Goal: Transaction & Acquisition: Obtain resource

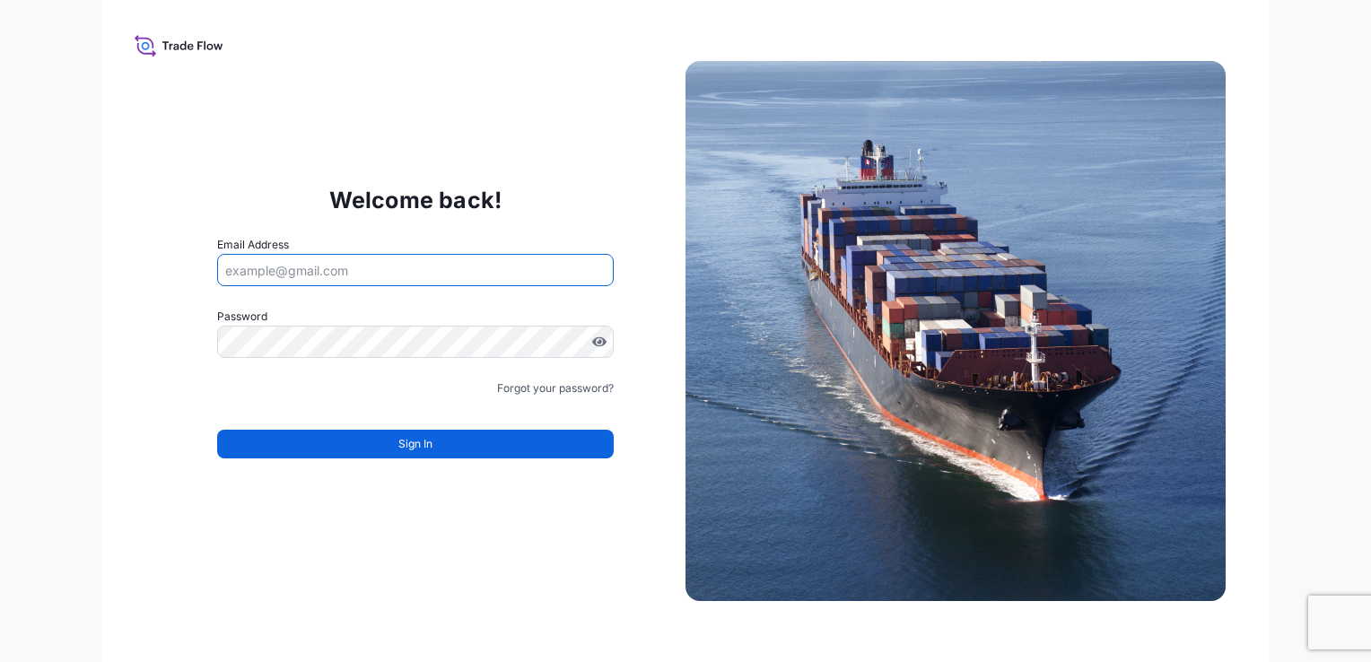
click at [331, 285] on input "Email Address" at bounding box center [415, 270] width 397 height 32
type input "[EMAIL_ADDRESS][DOMAIN_NAME]"
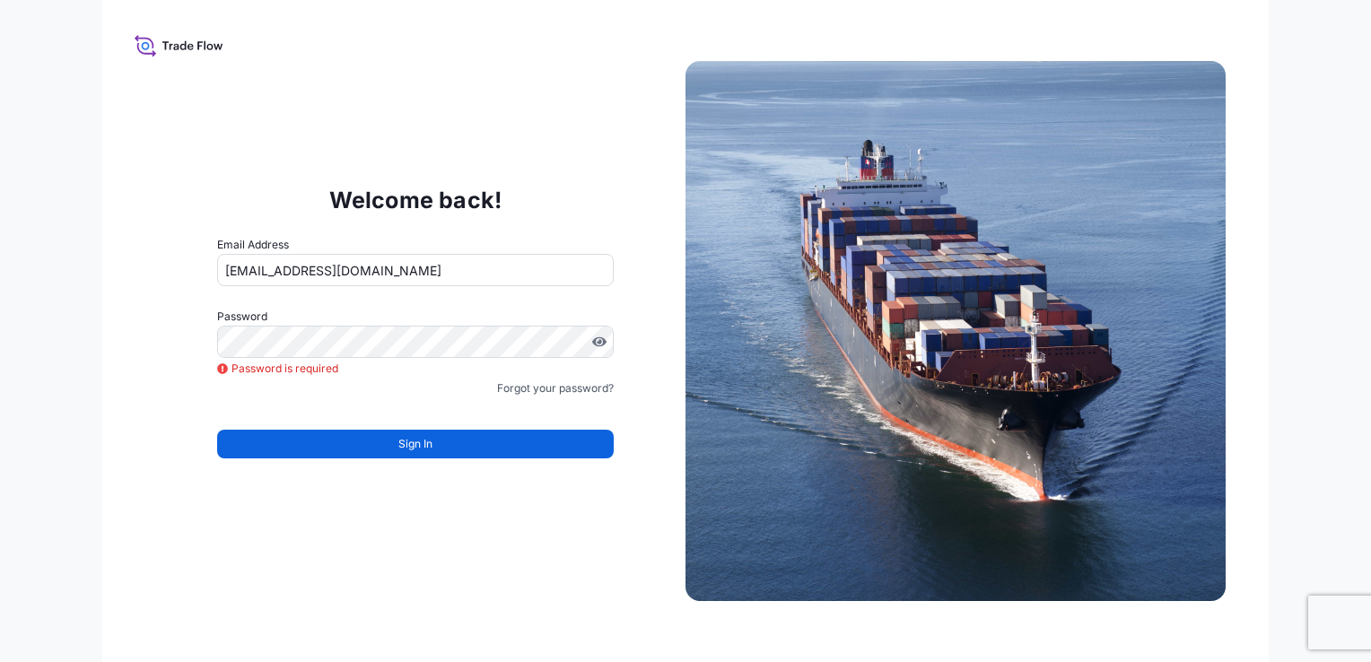
click at [414, 203] on p "Welcome back!" at bounding box center [415, 200] width 173 height 29
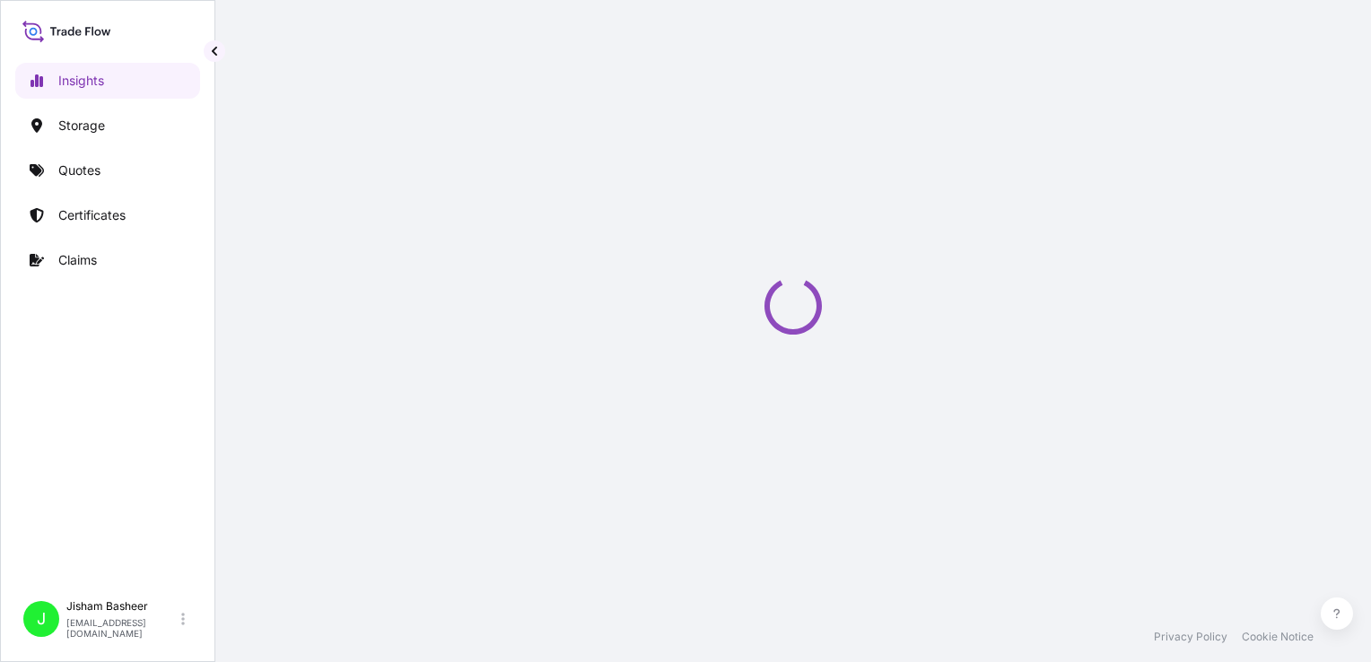
select select "2025"
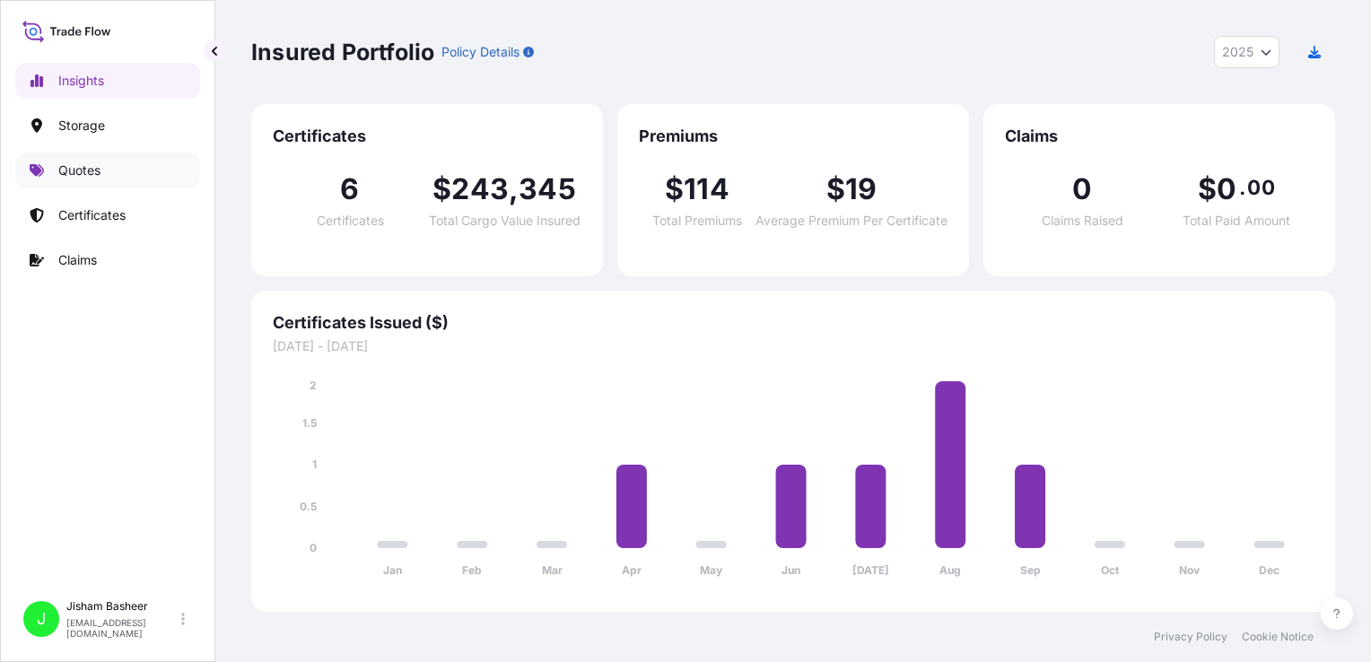
click at [121, 173] on link "Quotes" at bounding box center [107, 171] width 185 height 36
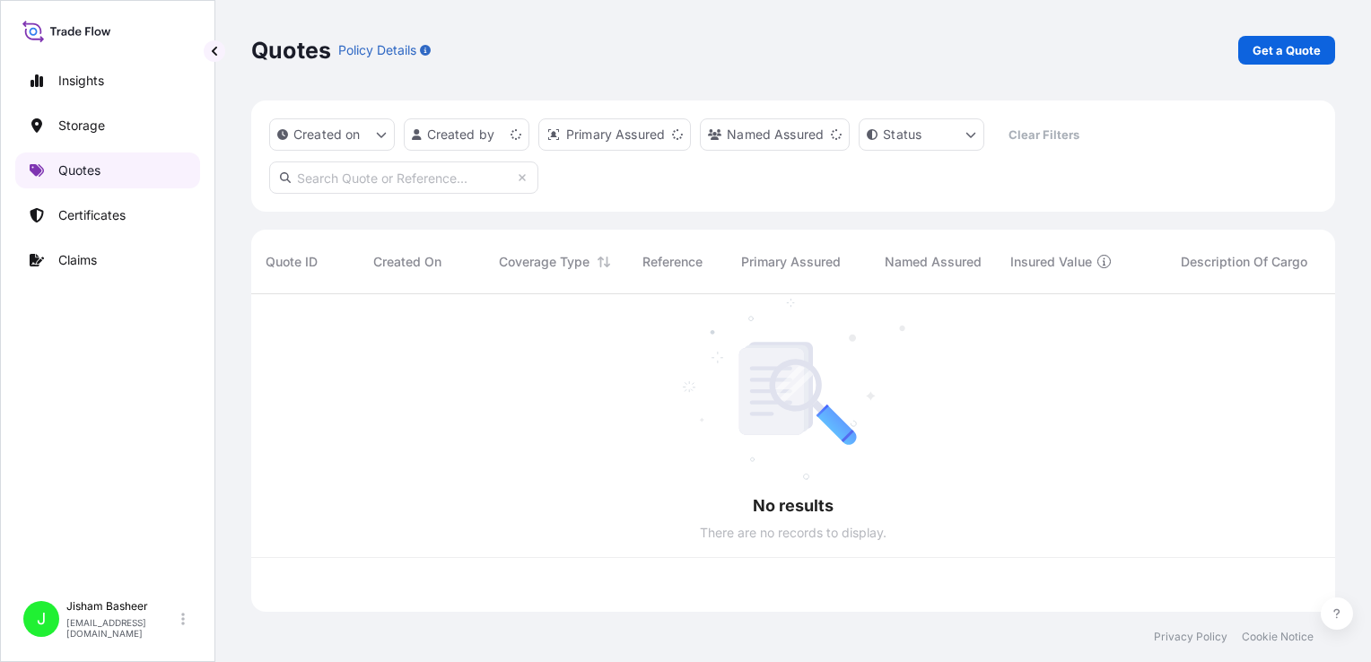
scroll to position [314, 1070]
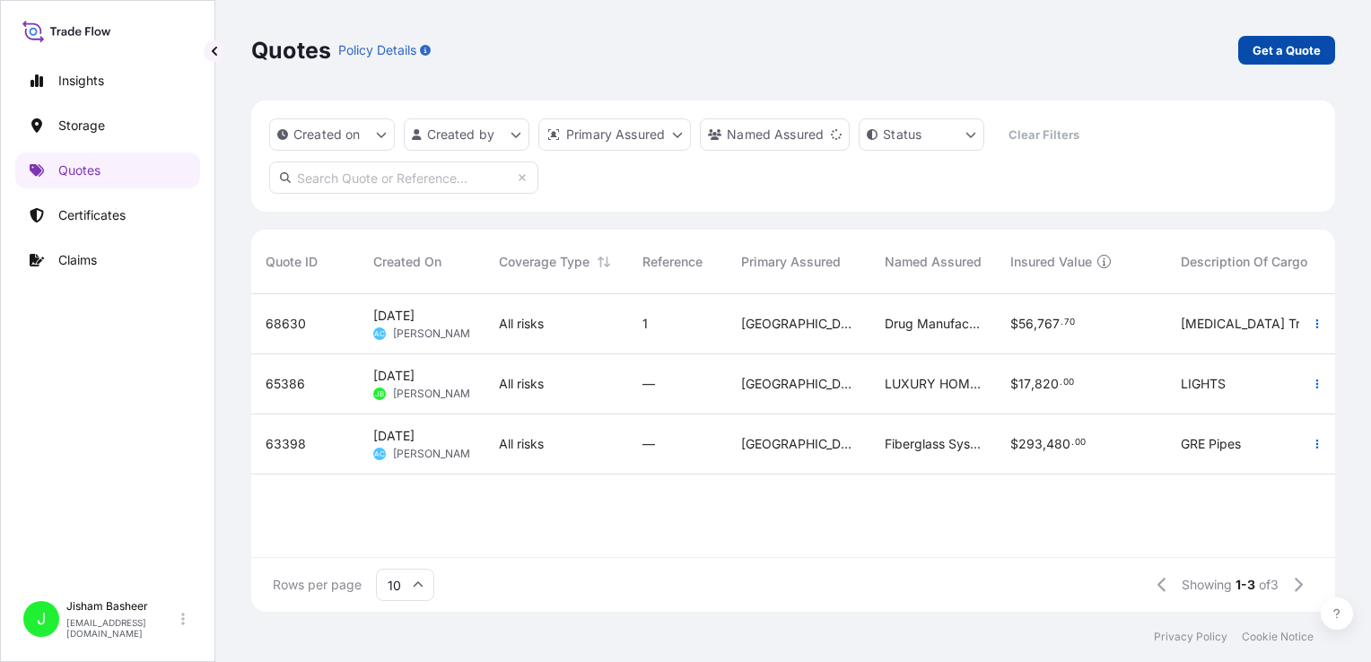
click at [1315, 53] on p "Get a Quote" at bounding box center [1287, 50] width 68 height 18
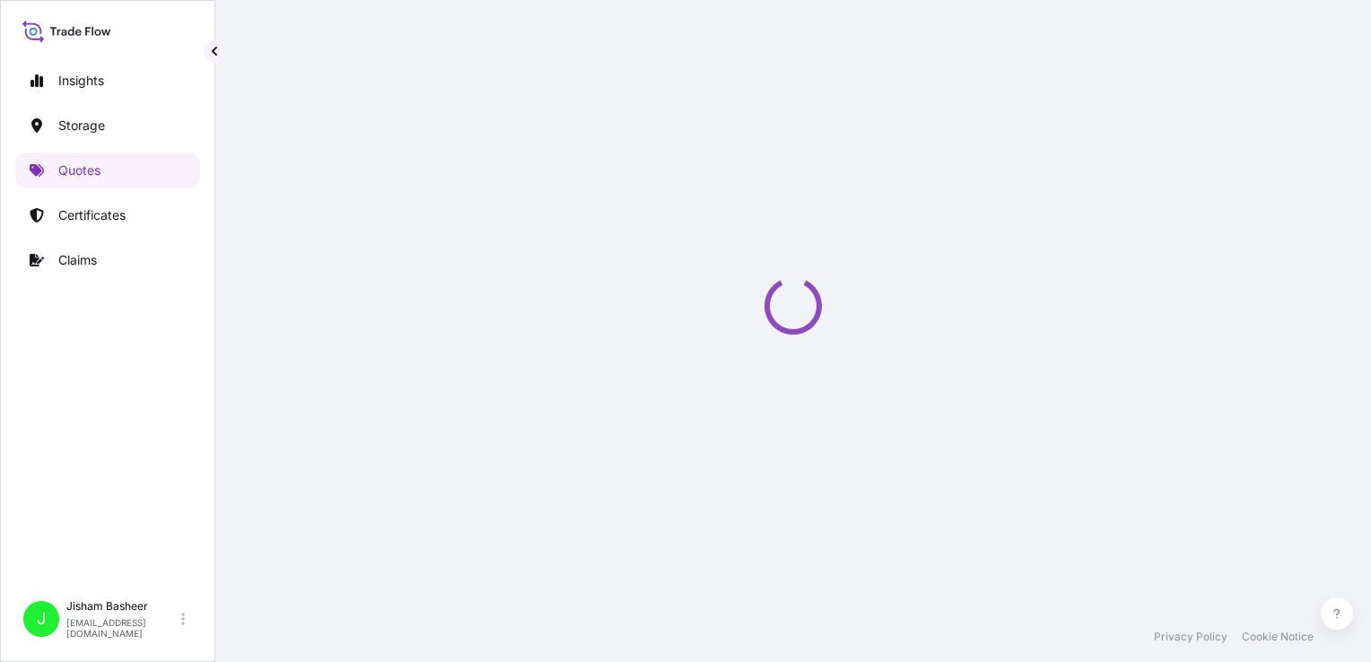
select select "Water"
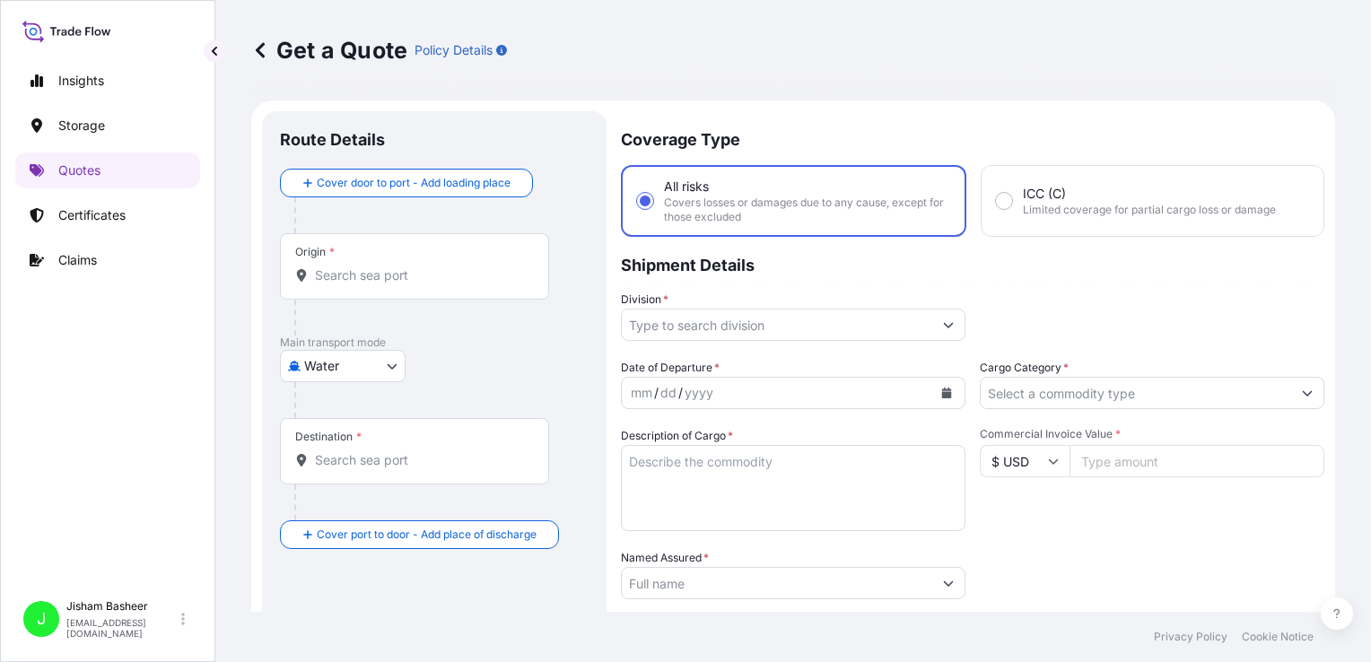
scroll to position [29, 0]
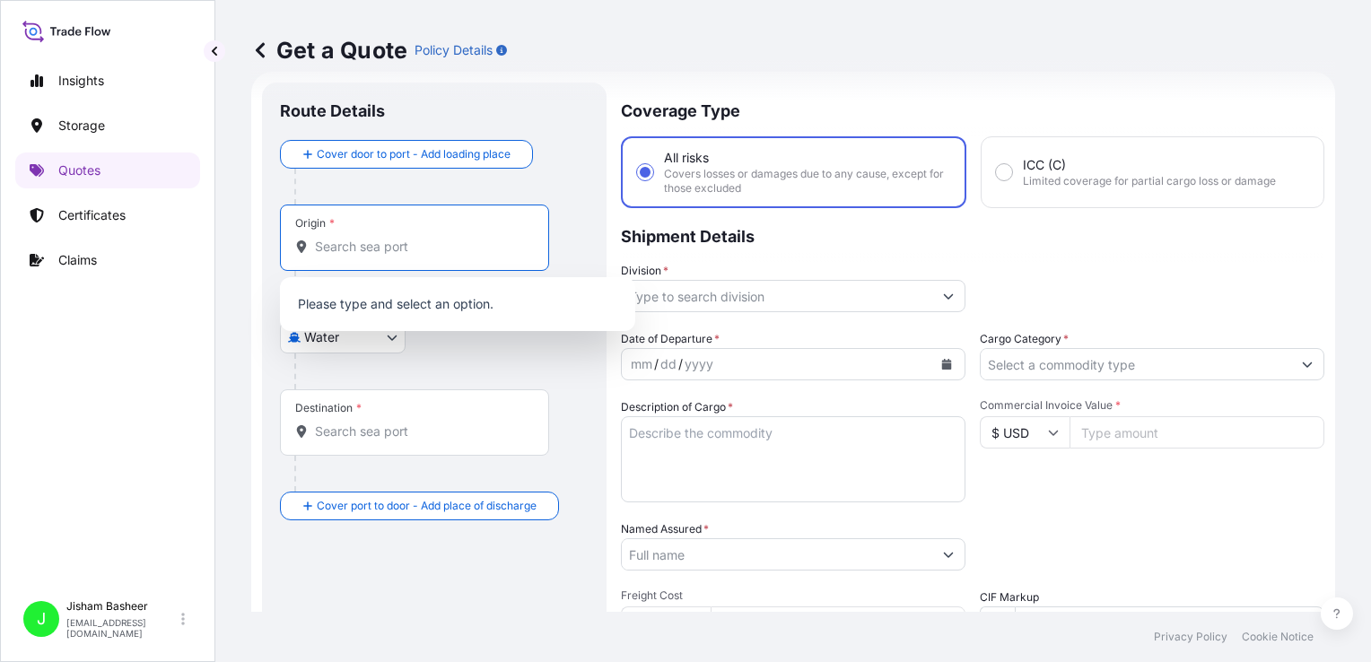
click at [434, 238] on input "Origin *" at bounding box center [421, 247] width 212 height 18
click at [1092, 418] on input "Commercial Invoice Value *" at bounding box center [1197, 432] width 255 height 32
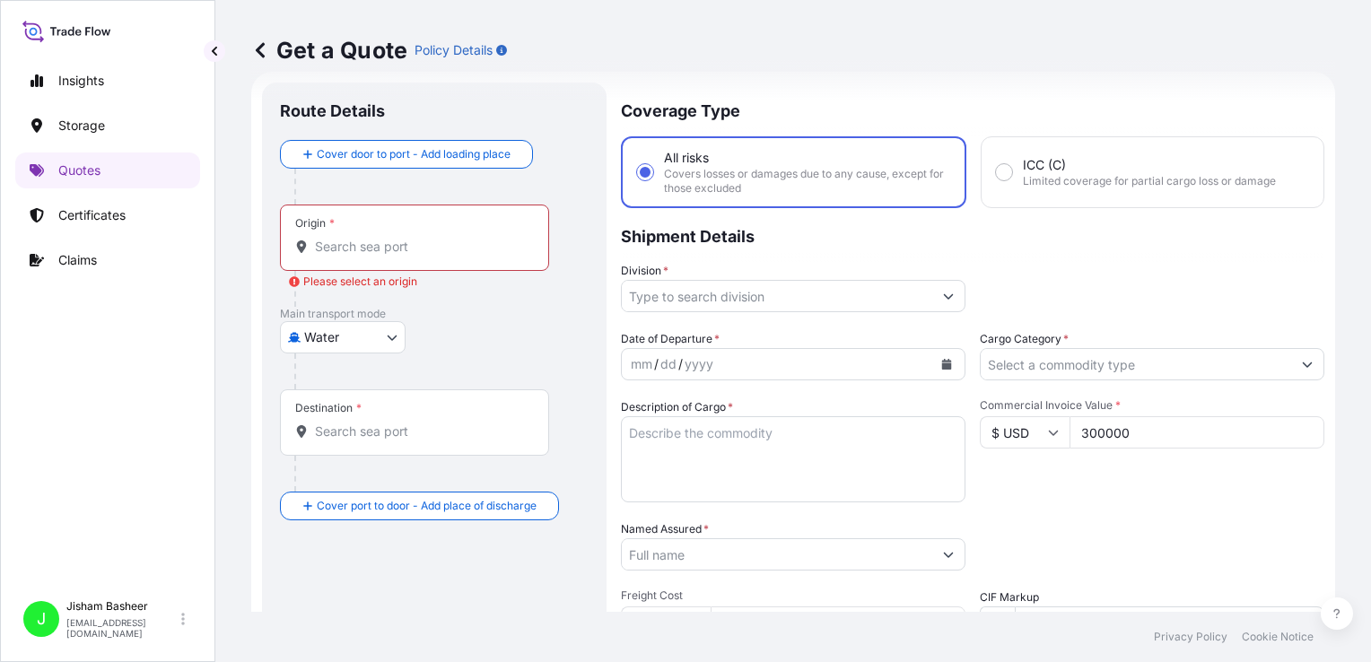
type input "300000"
click at [1043, 481] on div "Commercial Invoice Value * $ USD 300000" at bounding box center [1152, 450] width 345 height 104
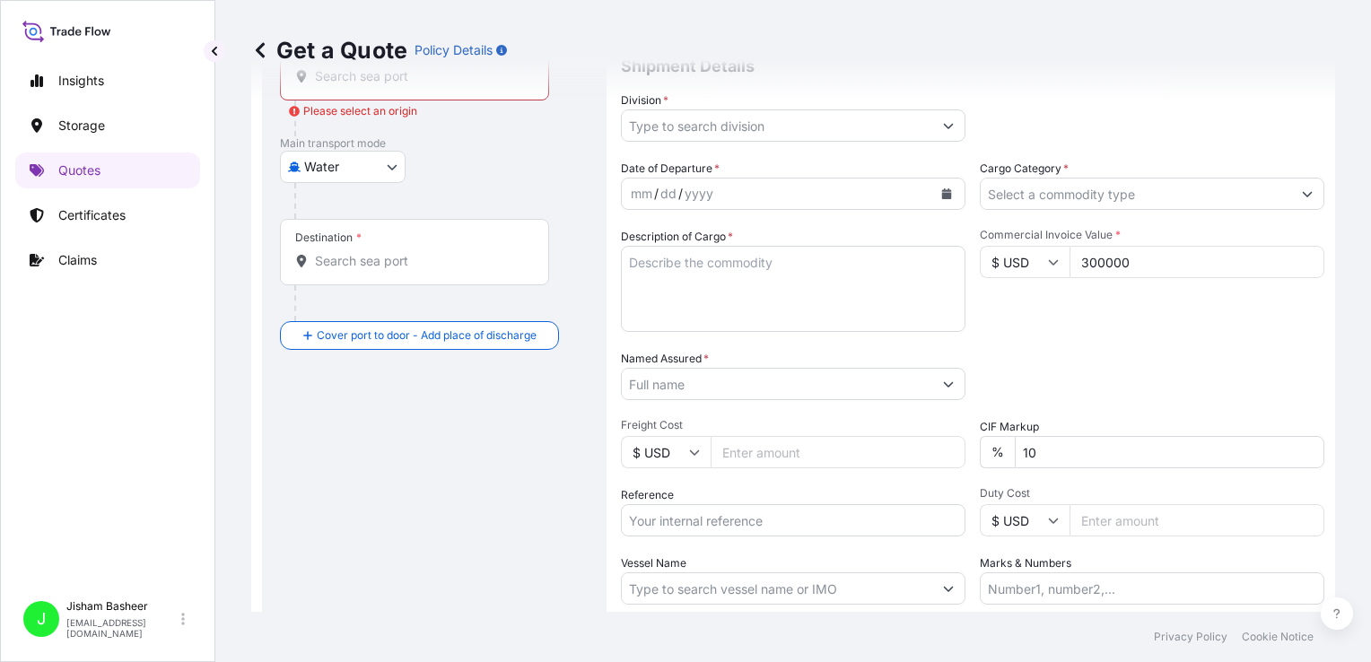
scroll to position [205, 0]
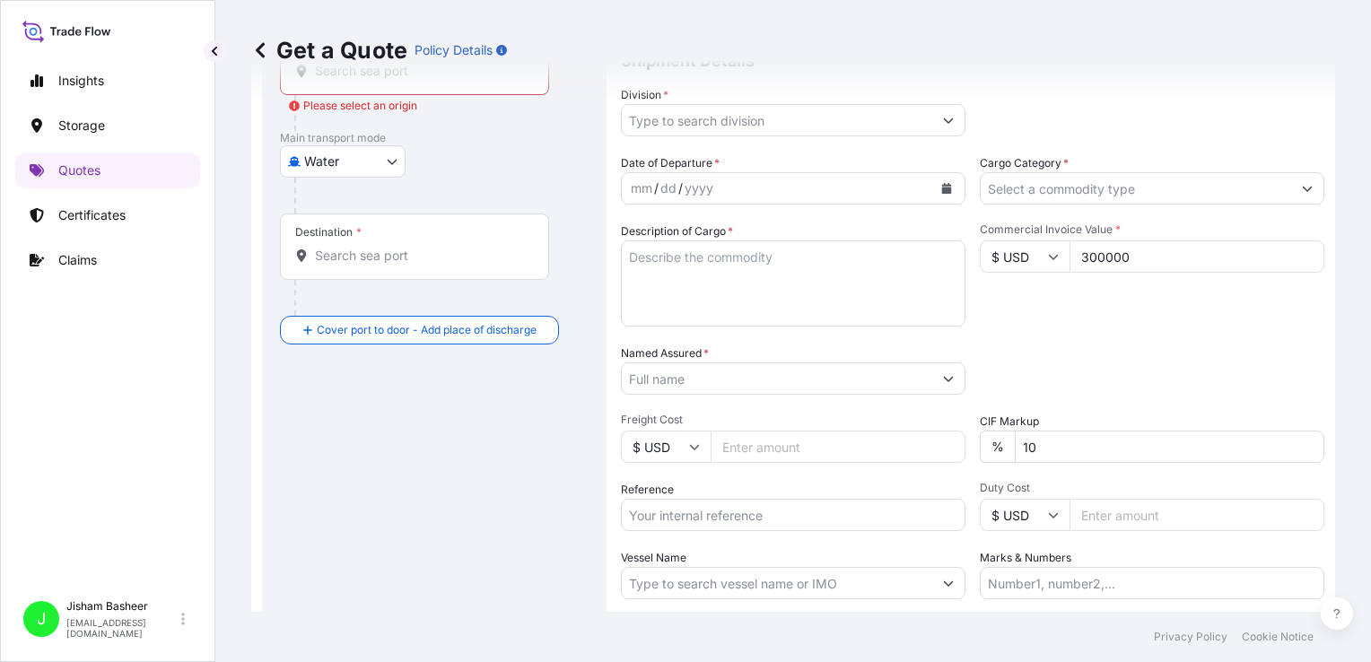
click at [780, 443] on input "Freight Cost" at bounding box center [838, 447] width 255 height 32
type input "3000"
click at [858, 469] on div "Date of Departure * mm / dd / yyyy Cargo Category * Description of Cargo * Comm…" at bounding box center [972, 376] width 703 height 445
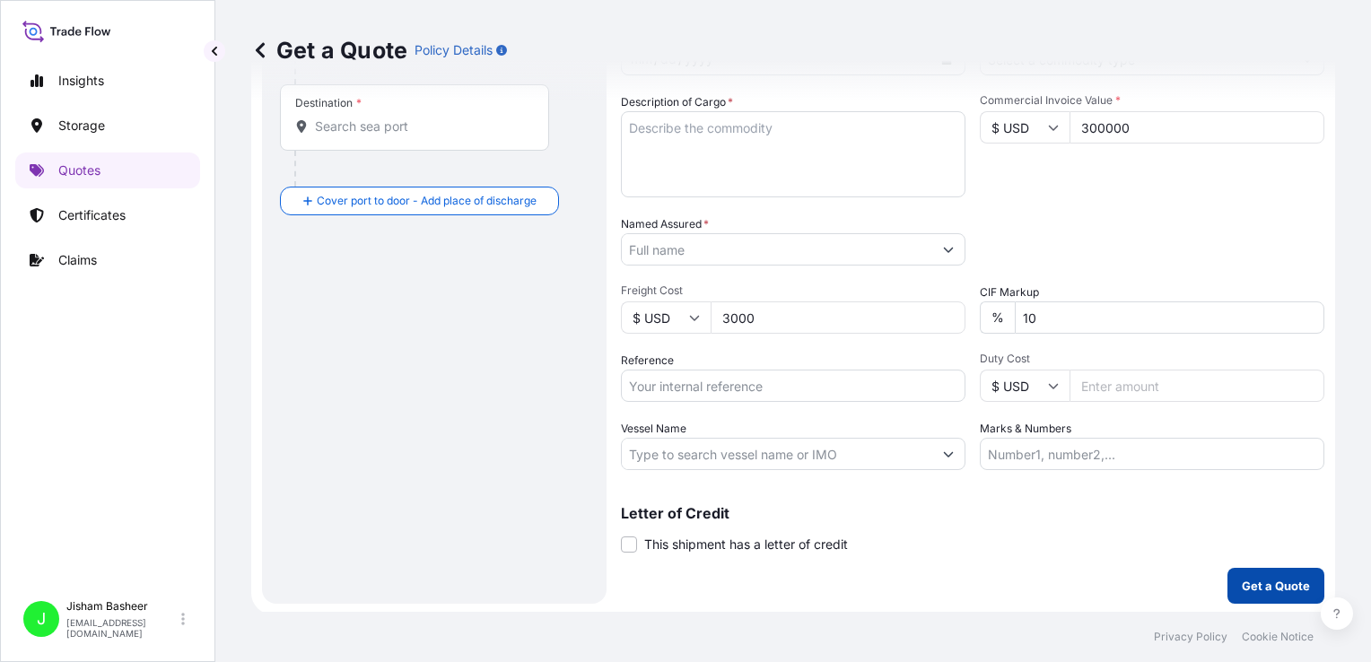
click at [1242, 577] on p "Get a Quote" at bounding box center [1276, 586] width 68 height 18
click at [1245, 587] on p "Get a Quote" at bounding box center [1276, 586] width 68 height 18
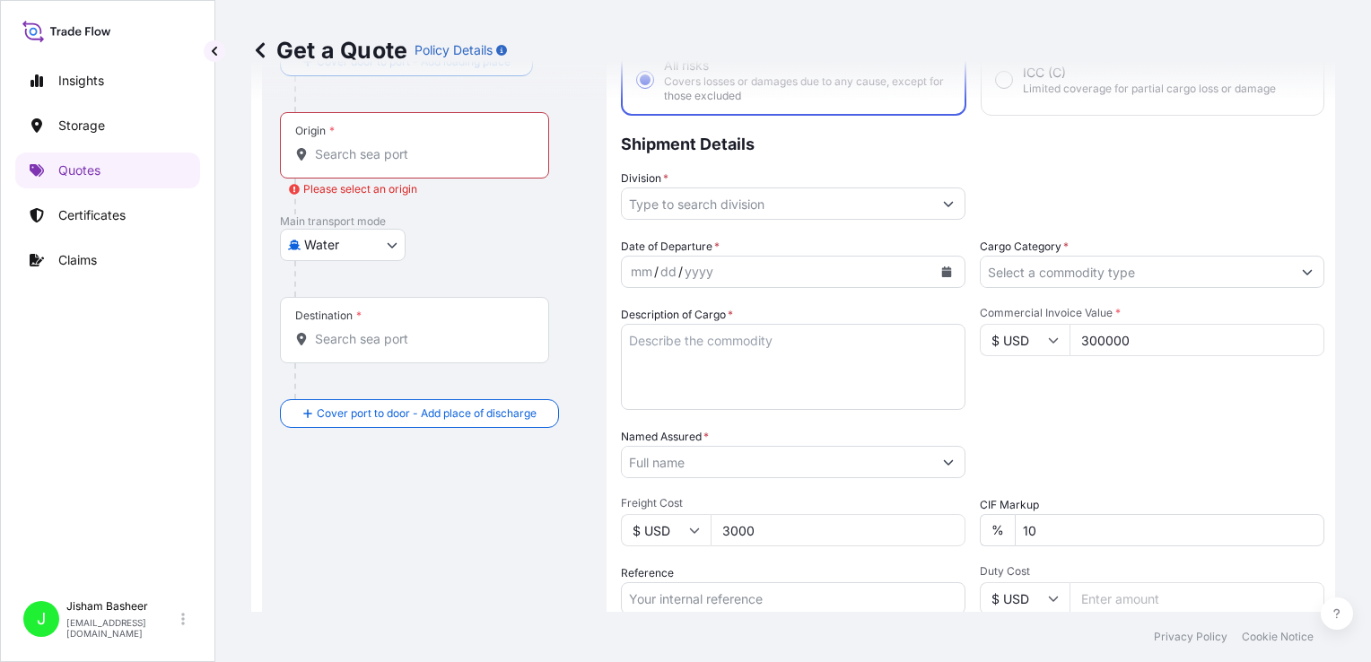
scroll to position [0, 0]
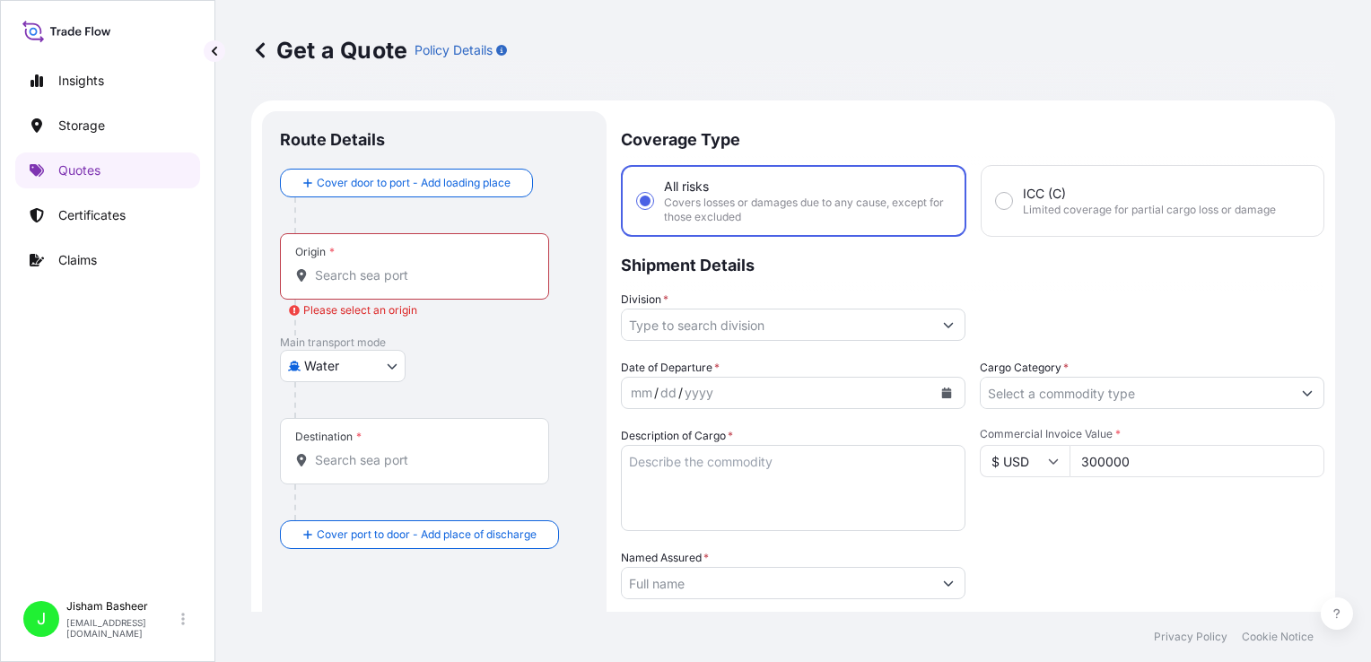
click at [380, 258] on div "Origin *" at bounding box center [414, 266] width 269 height 66
click at [380, 266] on input "Origin * Please select an origin" at bounding box center [421, 275] width 212 height 18
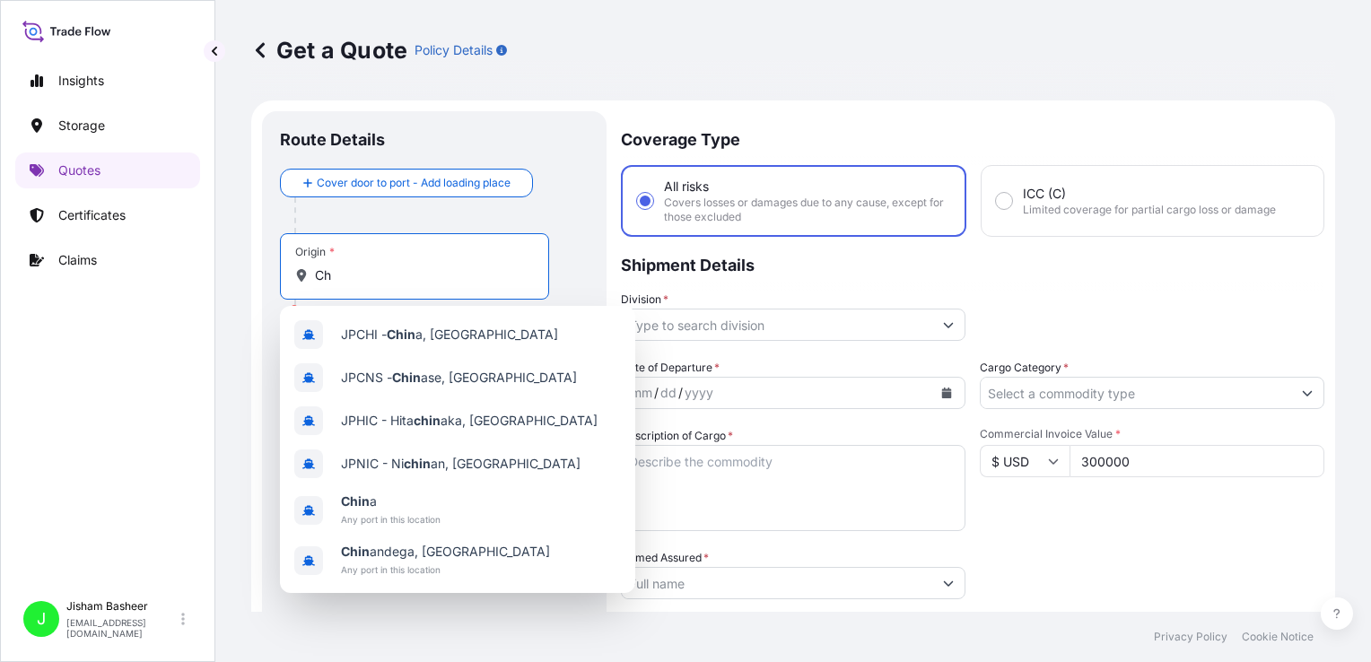
type input "C"
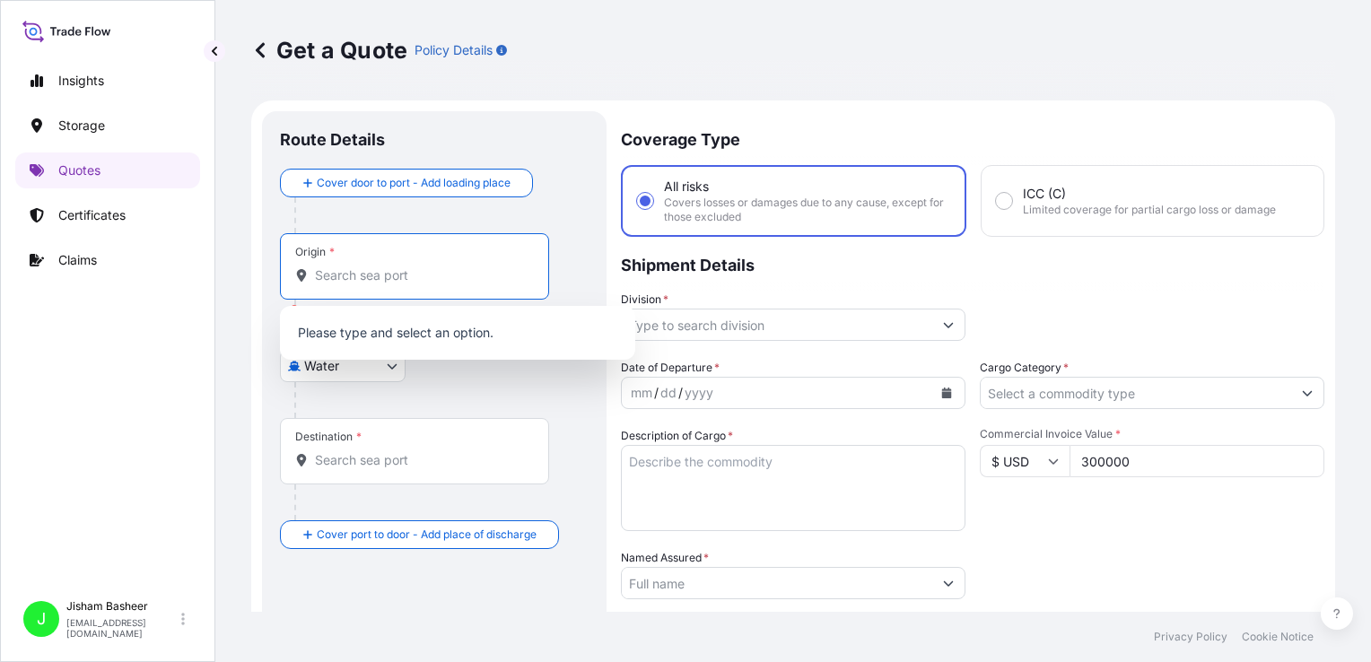
type input "K"
type input "J"
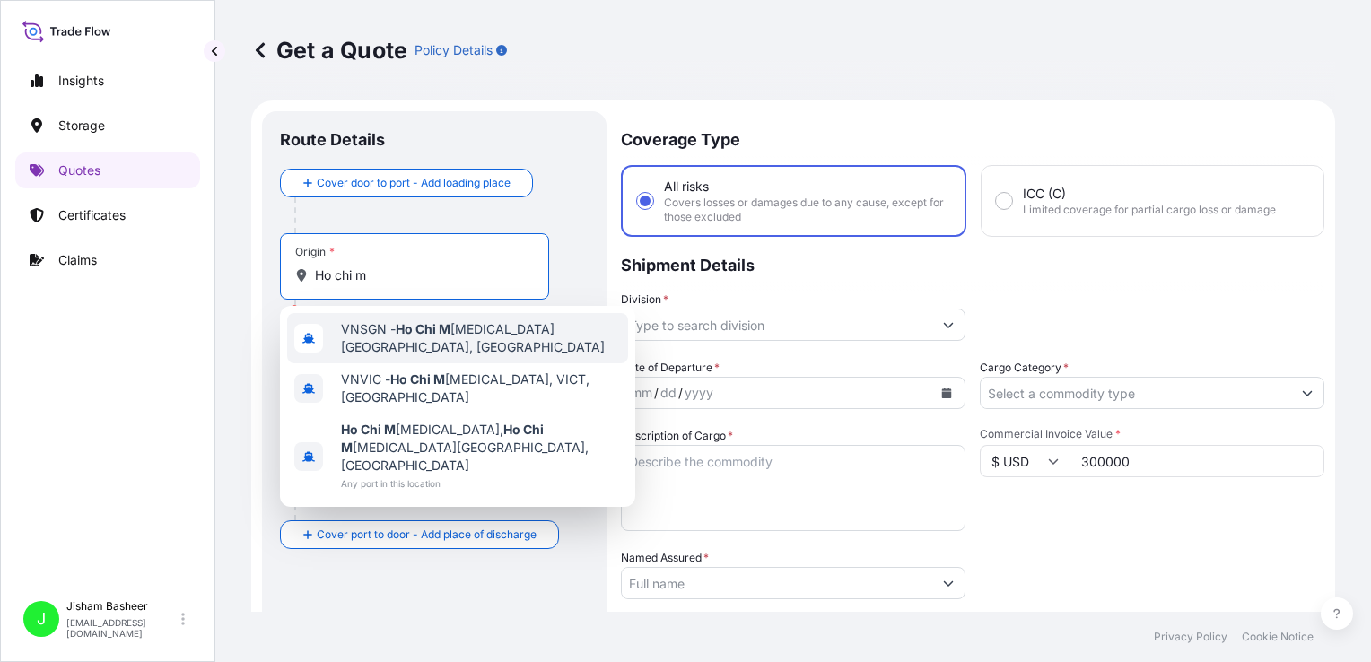
click at [389, 344] on div "VNSGN - Ho Chi M [MEDICAL_DATA] City, [GEOGRAPHIC_DATA]" at bounding box center [457, 338] width 341 height 50
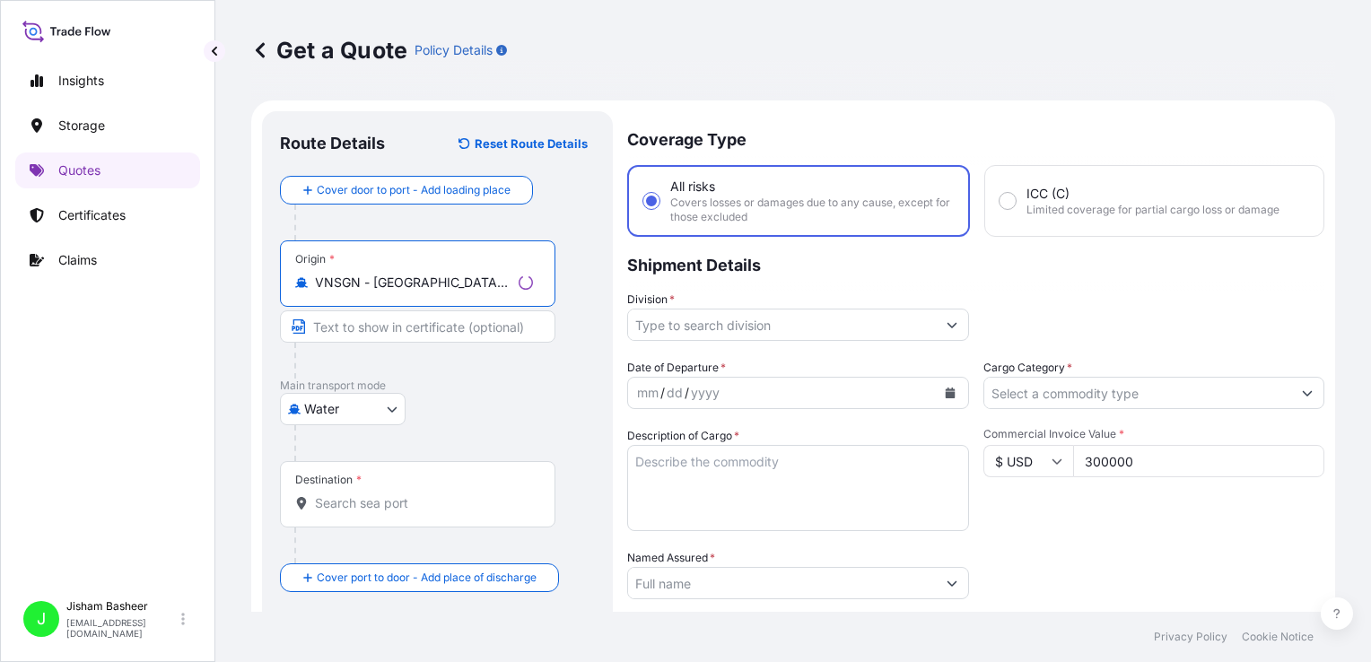
type input "VNSGN - [GEOGRAPHIC_DATA], [GEOGRAPHIC_DATA]"
click at [345, 491] on div "Destination *" at bounding box center [417, 494] width 275 height 66
click at [345, 494] on input "Destination *" at bounding box center [424, 503] width 218 height 18
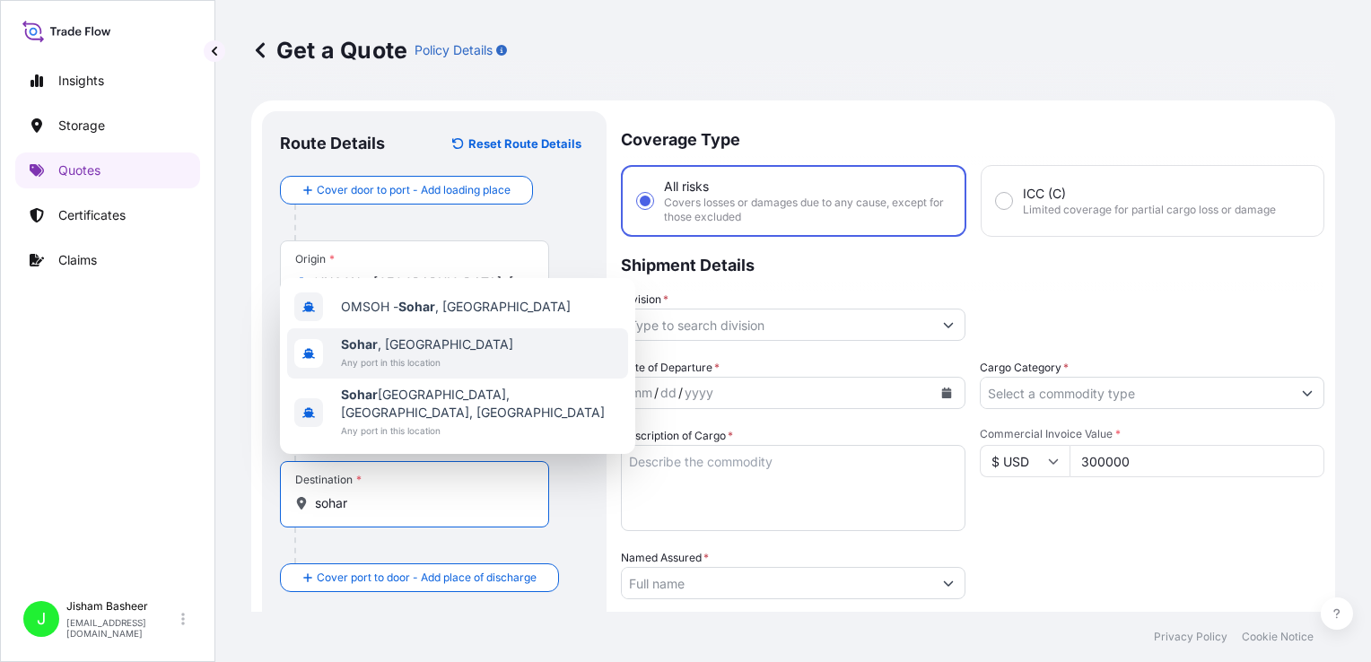
click at [420, 371] on span "Any port in this location" at bounding box center [427, 363] width 172 height 18
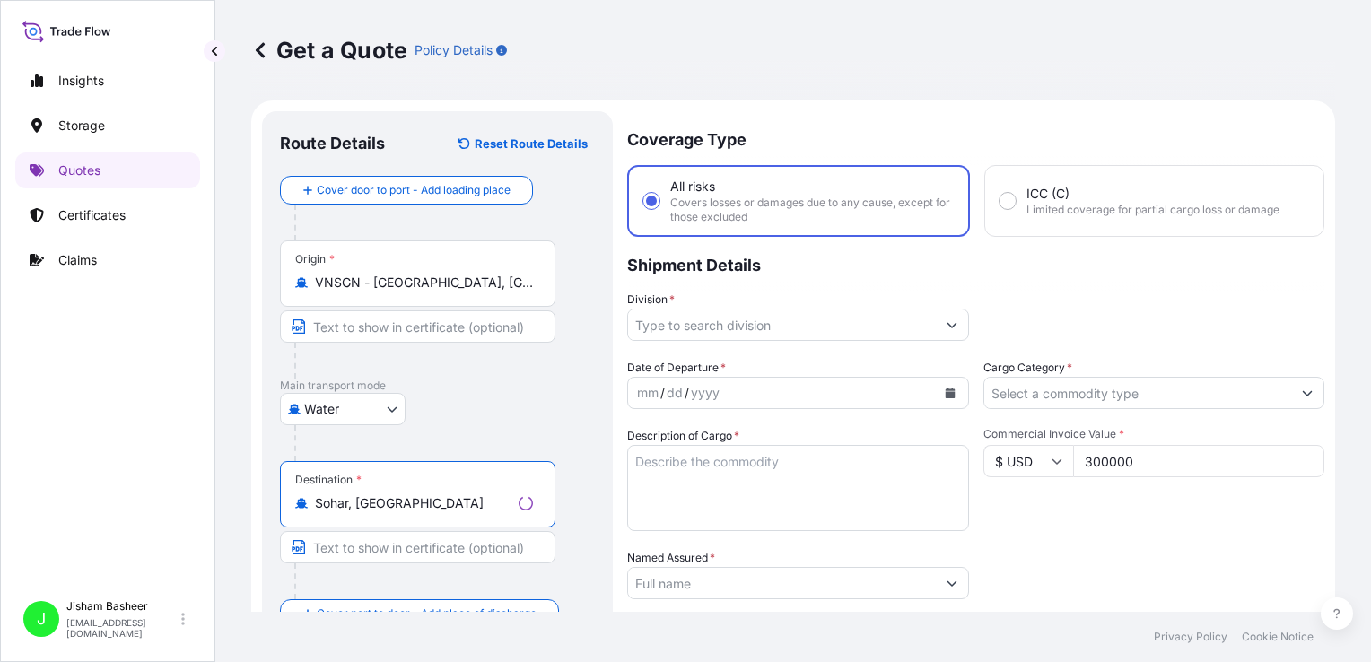
type input "Sohar, [GEOGRAPHIC_DATA]"
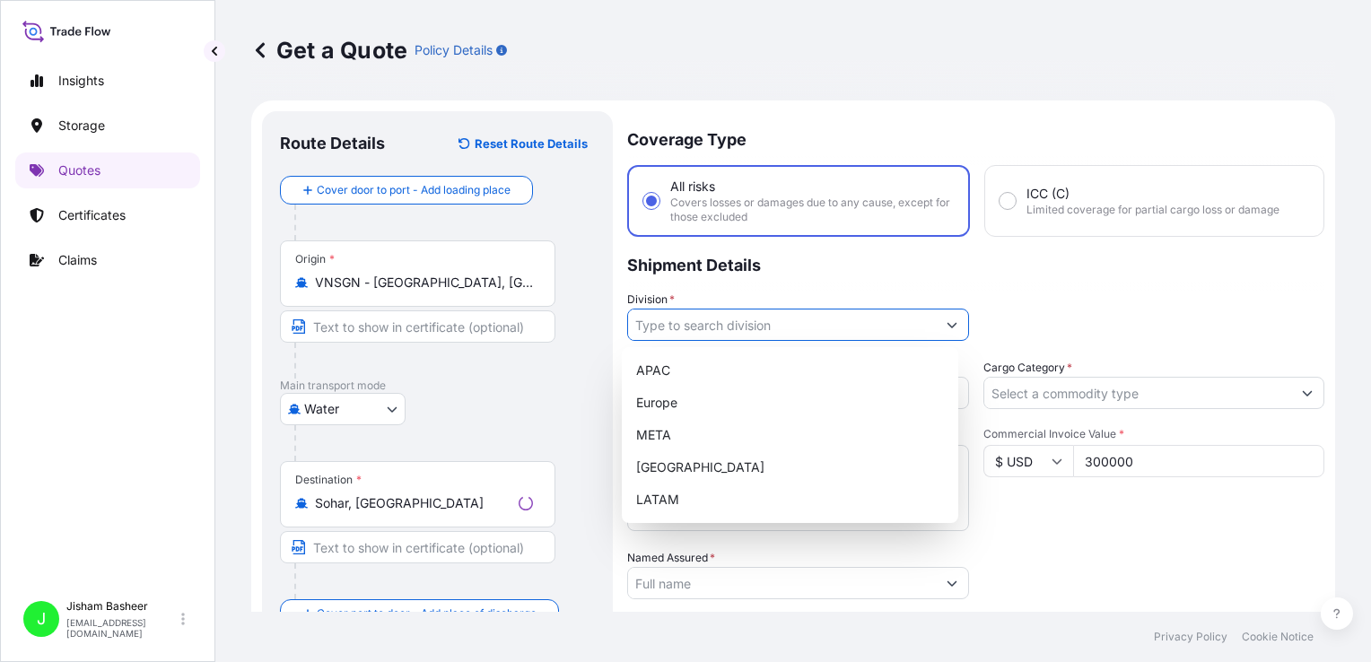
click at [732, 321] on input "Division *" at bounding box center [782, 325] width 308 height 32
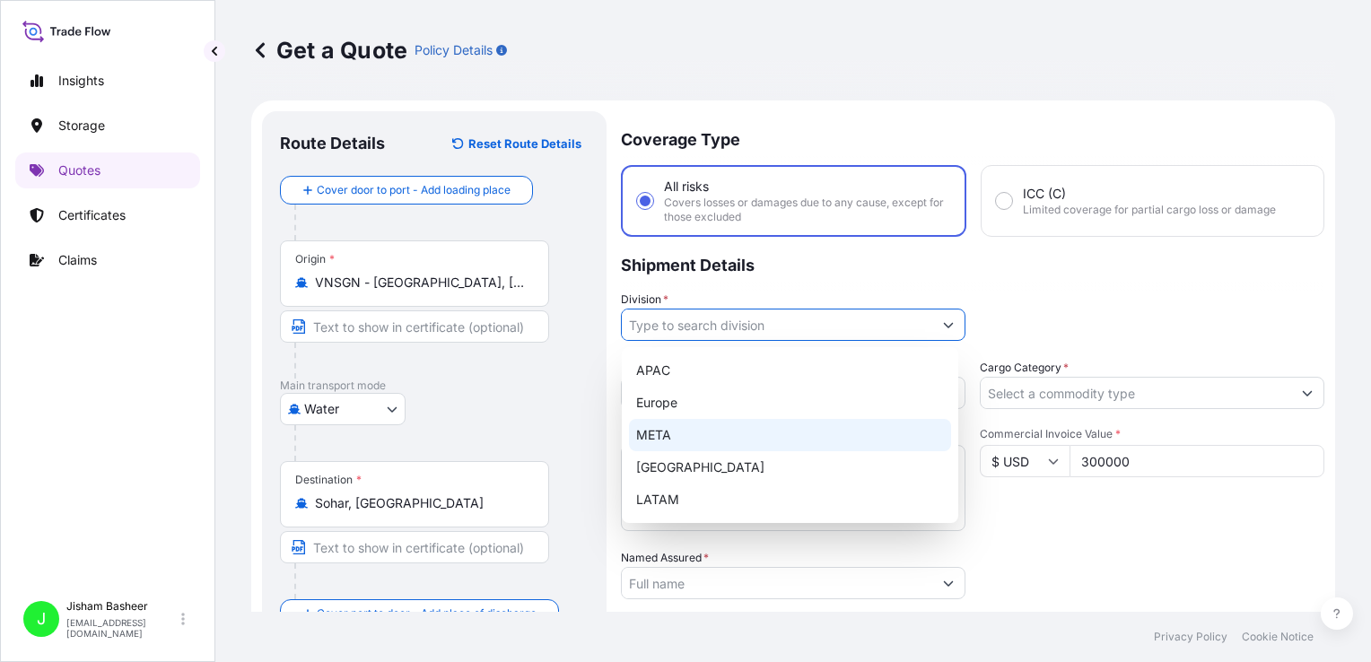
click at [672, 447] on div "META" at bounding box center [790, 435] width 322 height 32
type input "META"
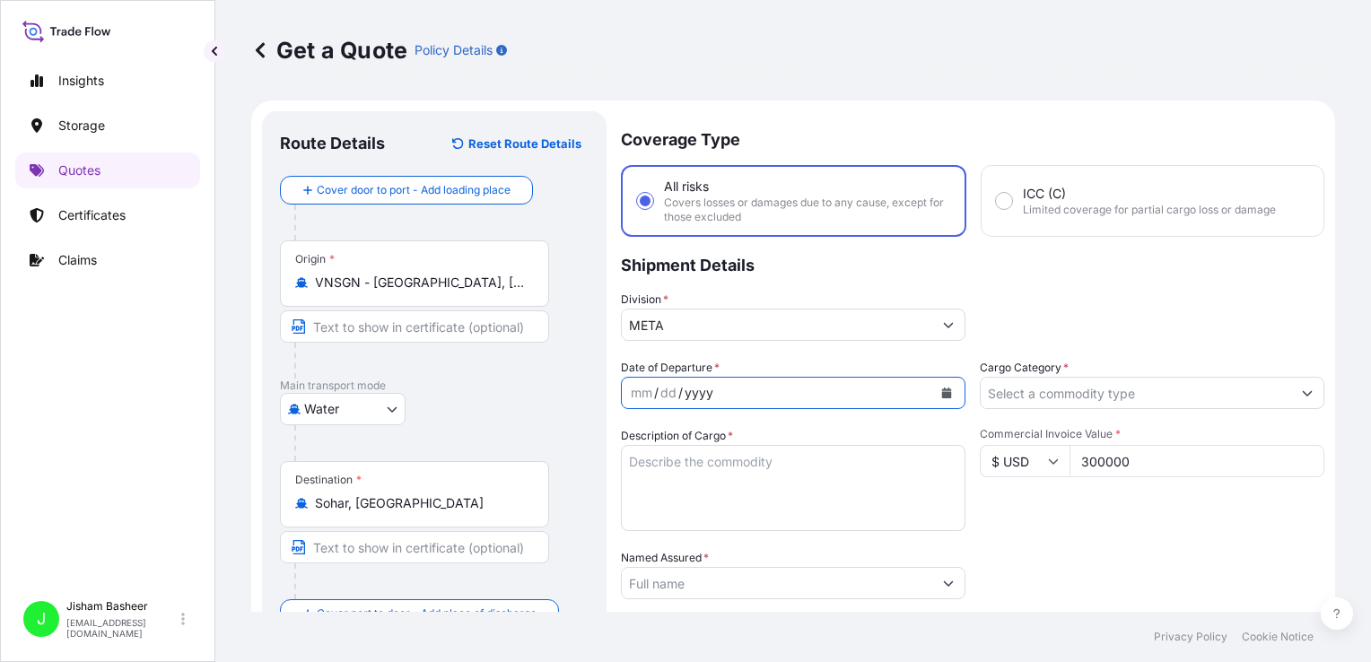
click at [703, 397] on div "yyyy" at bounding box center [699, 393] width 32 height 22
click at [942, 391] on icon "Calendar" at bounding box center [947, 393] width 10 height 11
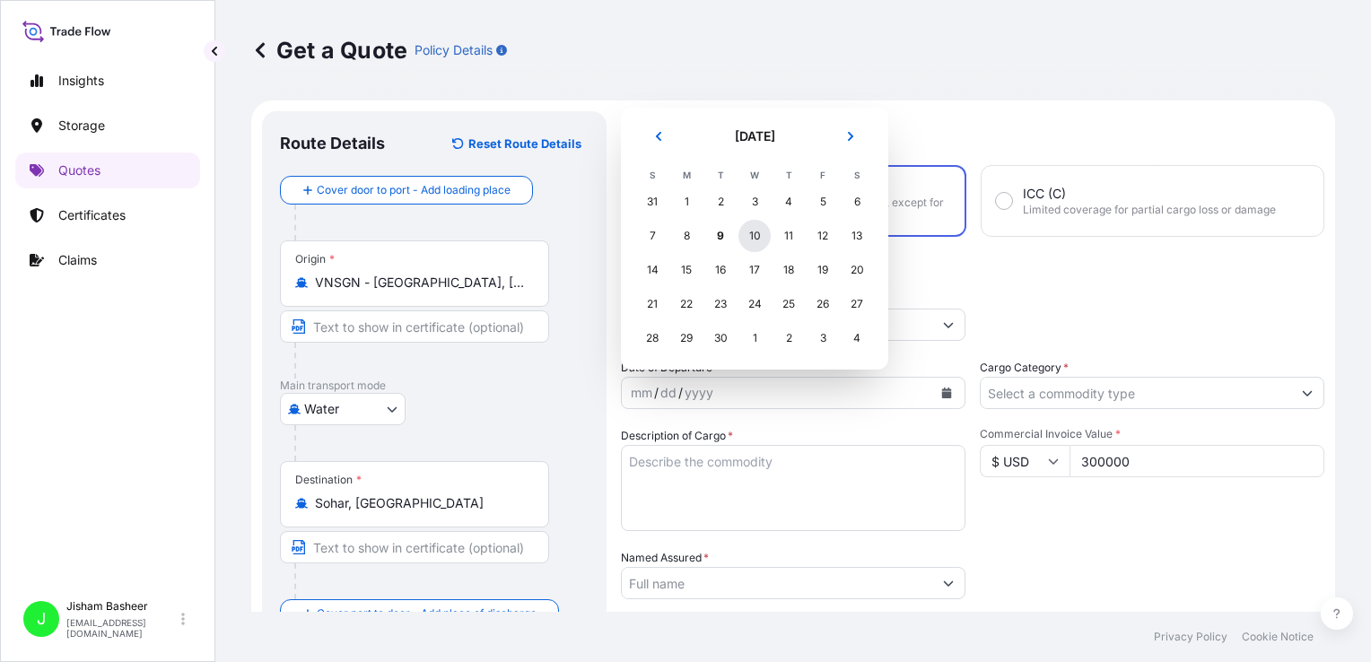
click at [750, 235] on div "10" at bounding box center [754, 236] width 32 height 32
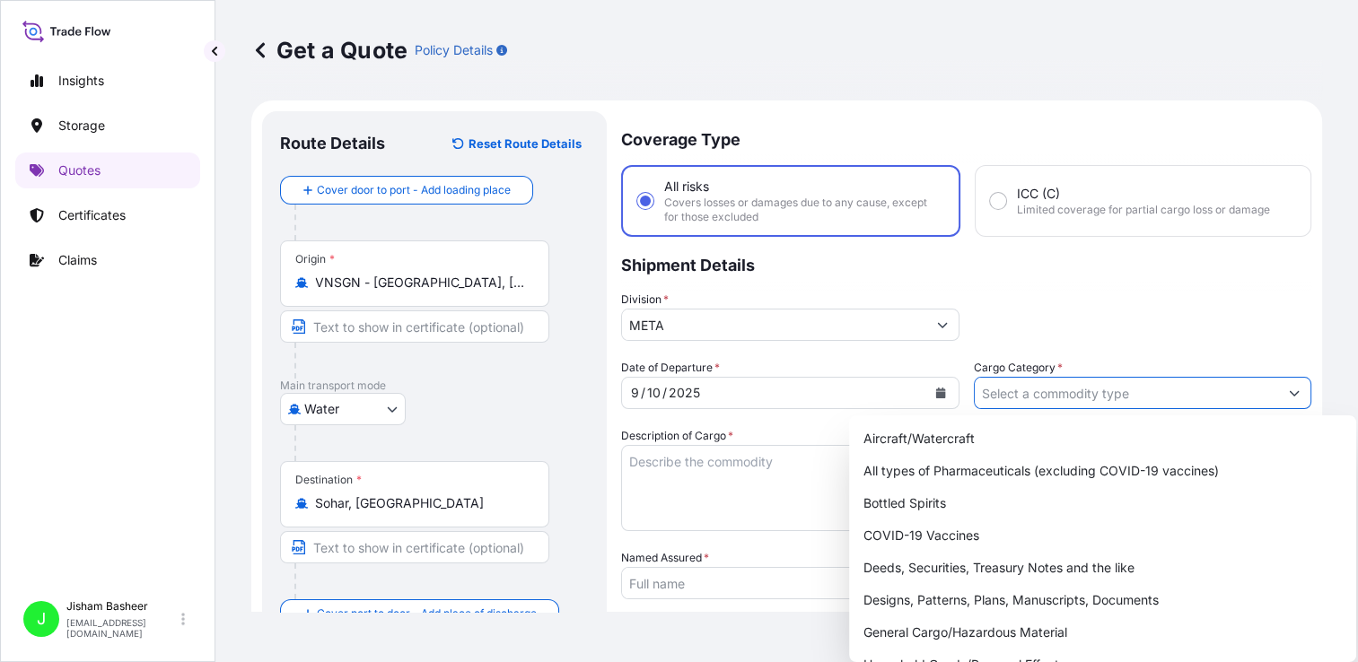
click at [1084, 389] on input "Cargo Category *" at bounding box center [1126, 393] width 304 height 32
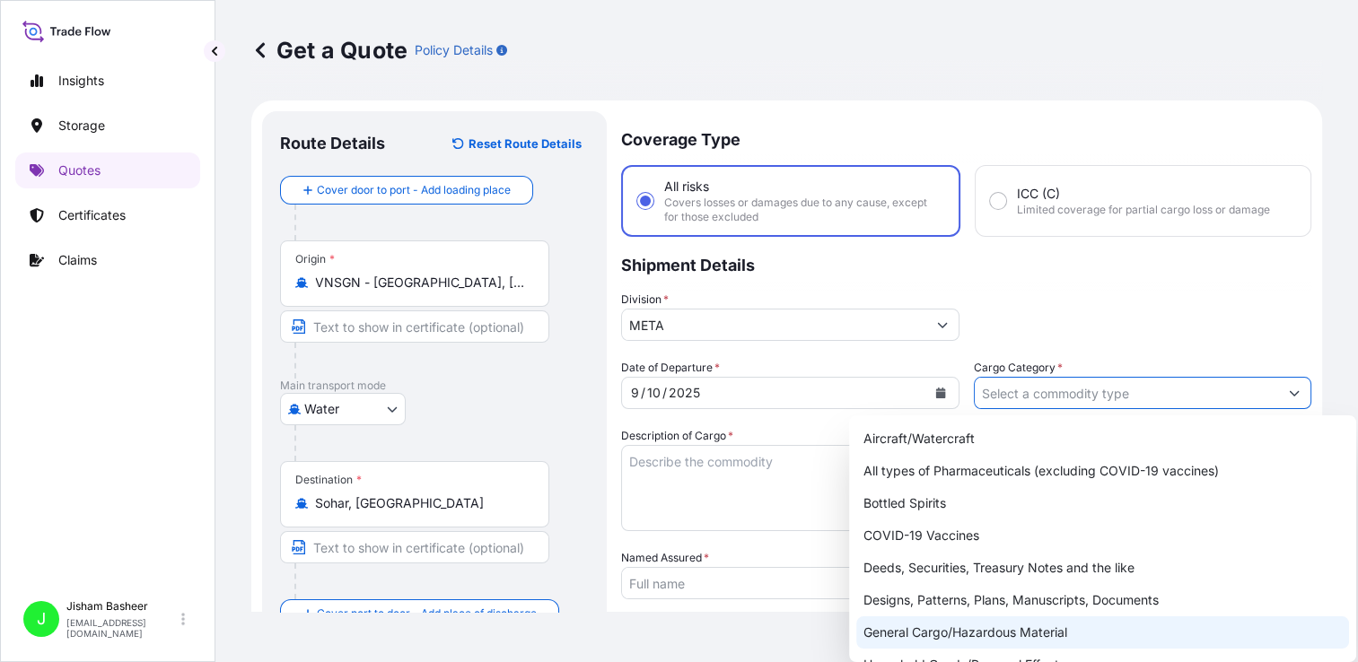
click at [891, 628] on div "General Cargo/Hazardous Material" at bounding box center [1102, 632] width 493 height 32
type input "General Cargo/Hazardous Material"
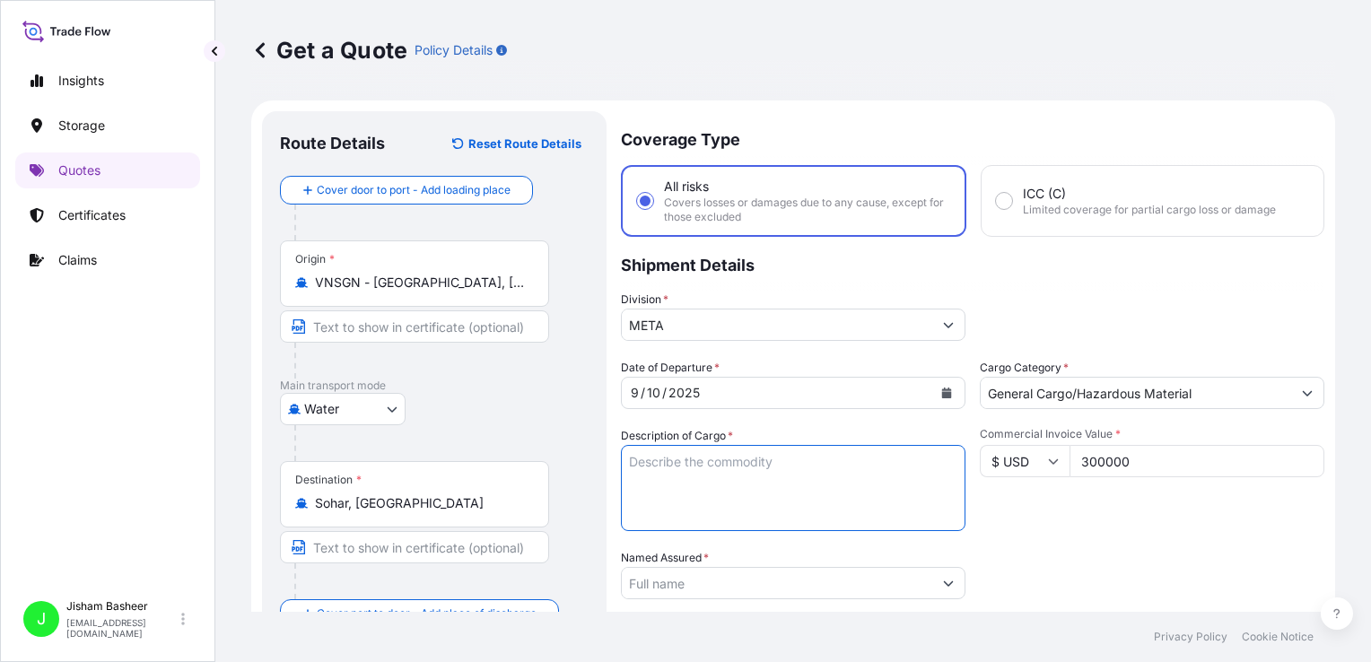
click at [744, 472] on textarea "Description of Cargo *" at bounding box center [793, 488] width 345 height 86
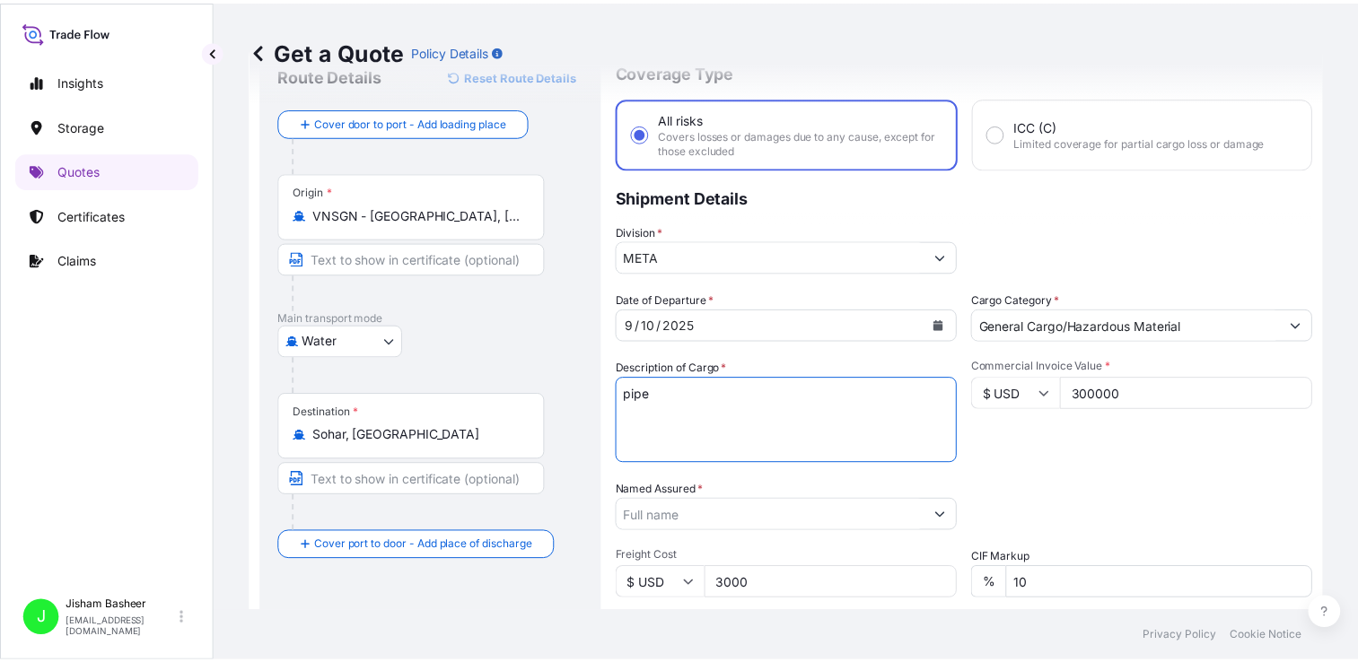
scroll to position [71, 0]
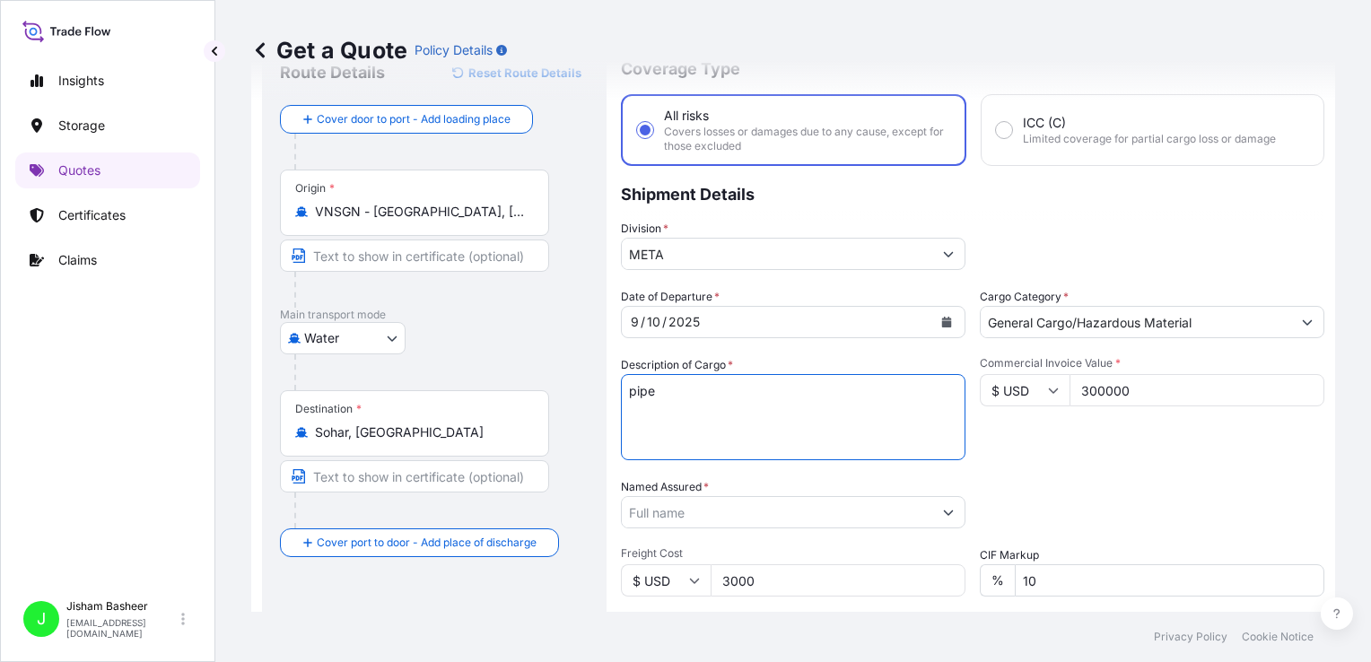
type textarea "pipe"
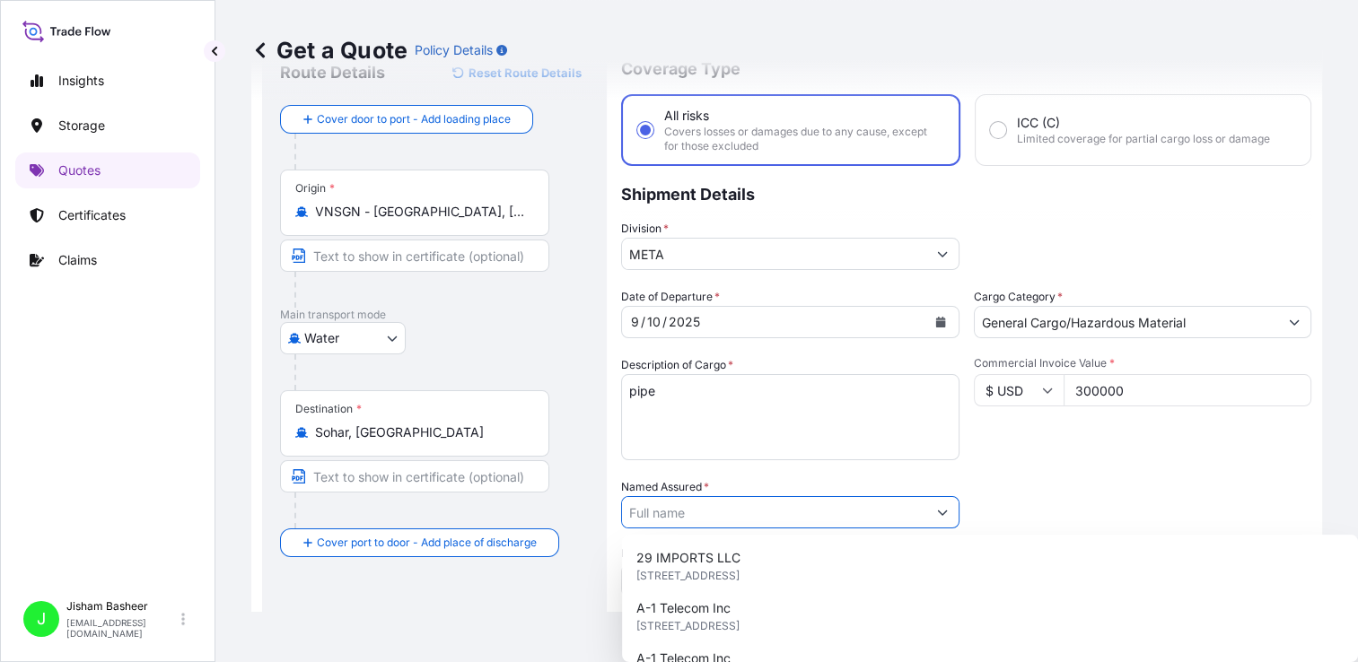
click at [896, 514] on input "Named Assured *" at bounding box center [774, 512] width 304 height 32
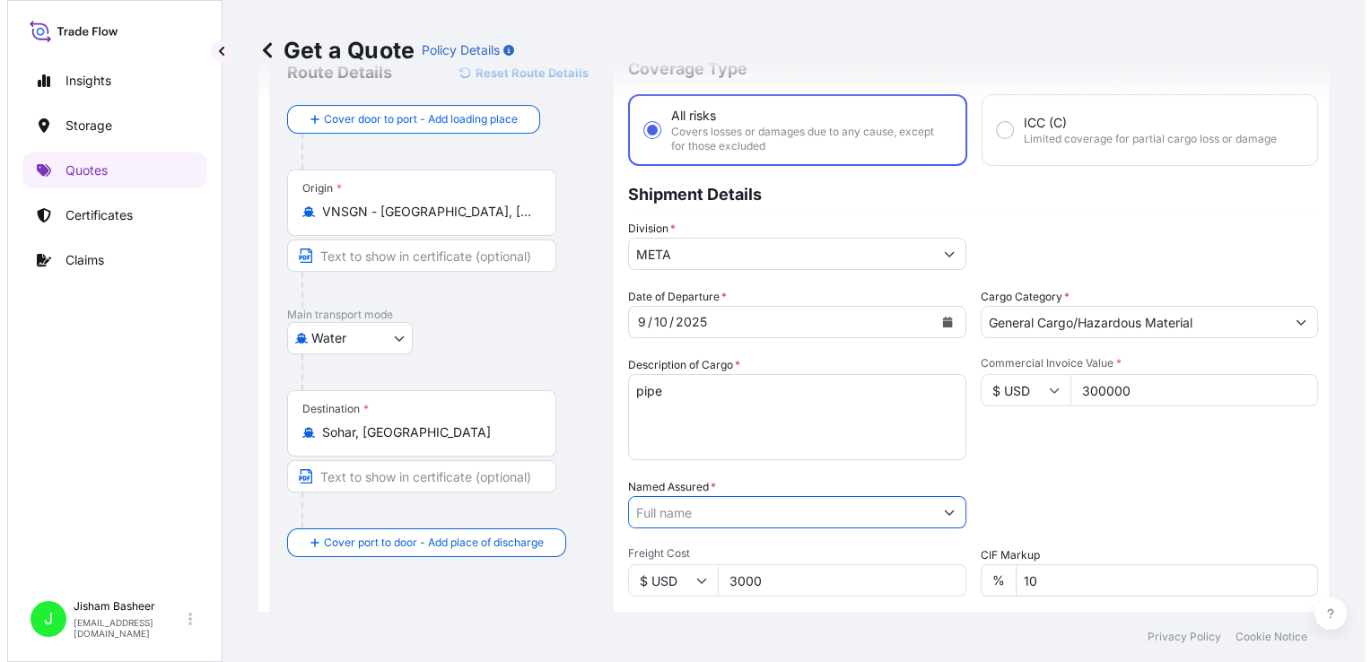
scroll to position [0, 0]
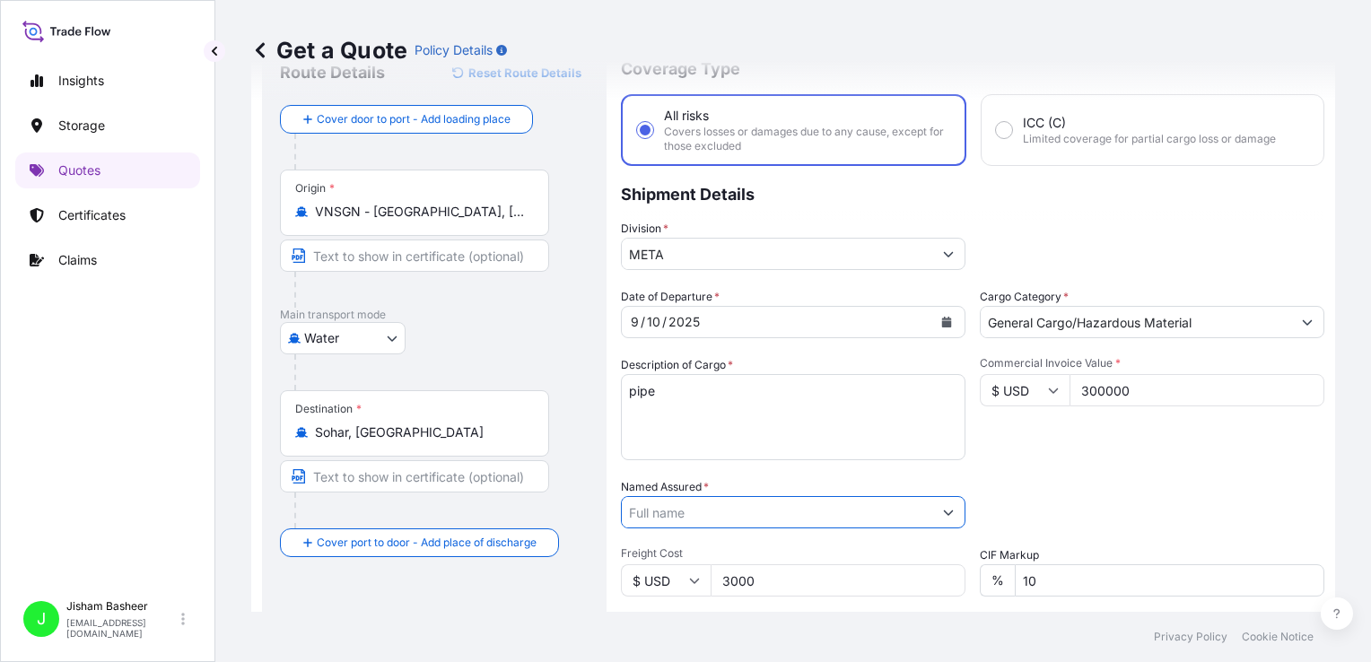
click at [757, 514] on input "Named Assured *" at bounding box center [777, 512] width 310 height 32
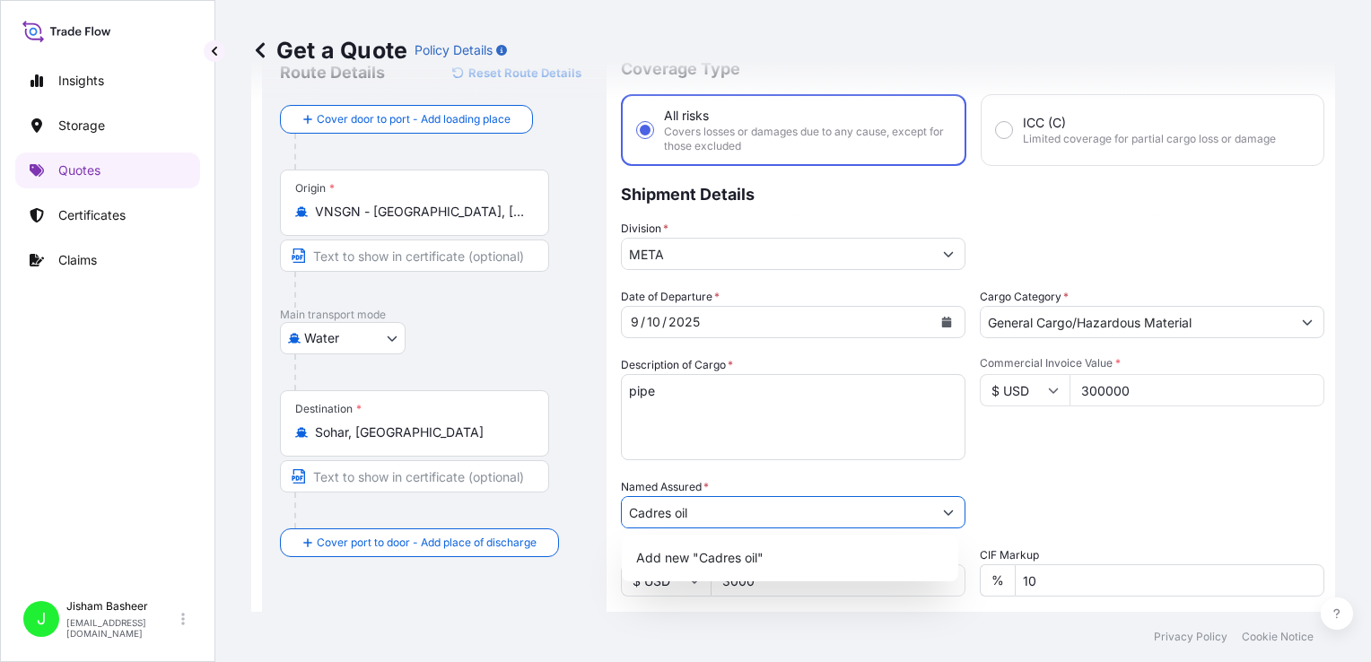
type input "Cadres oil"
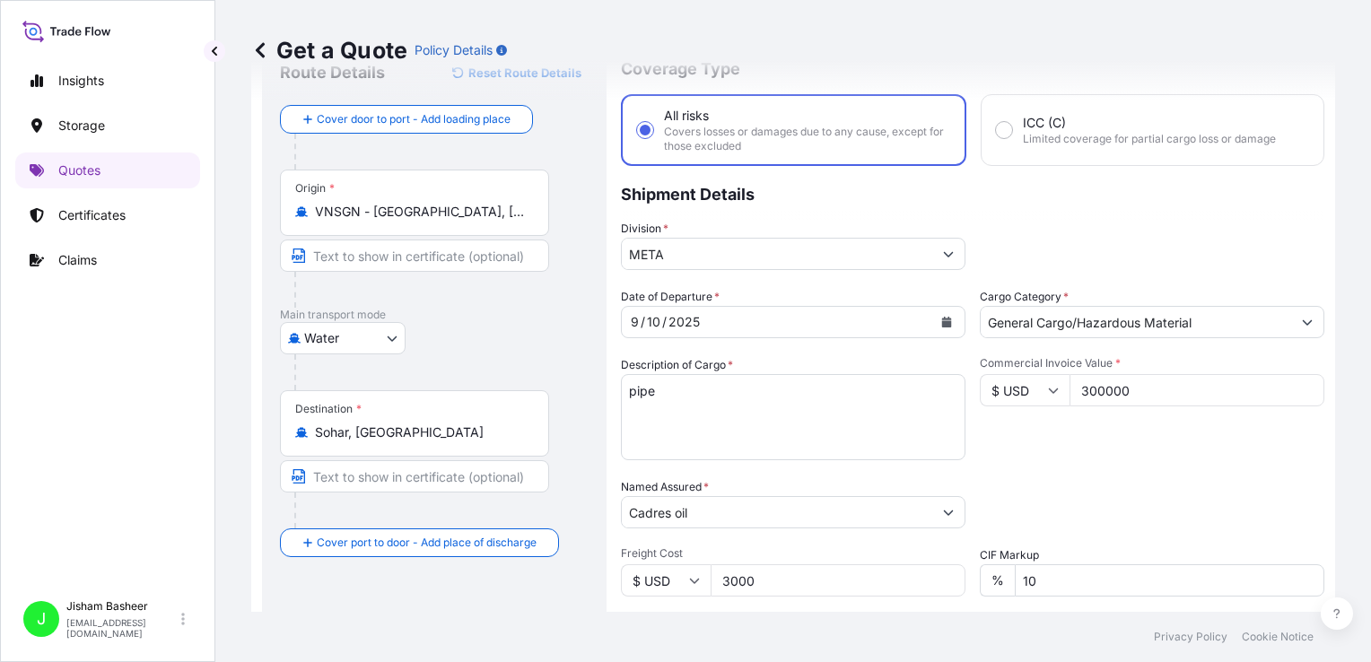
click at [994, 505] on div "Packing Category Type to search a container mode Please select a primary mode o…" at bounding box center [1152, 503] width 345 height 50
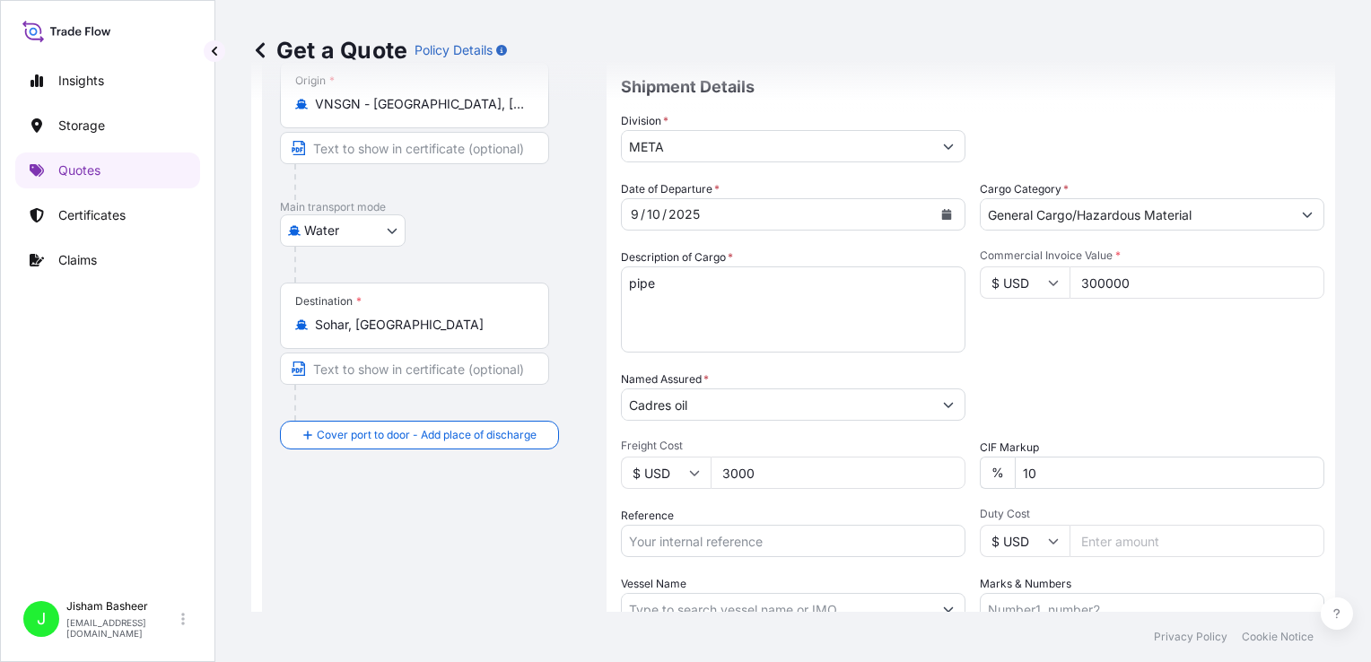
scroll to position [334, 0]
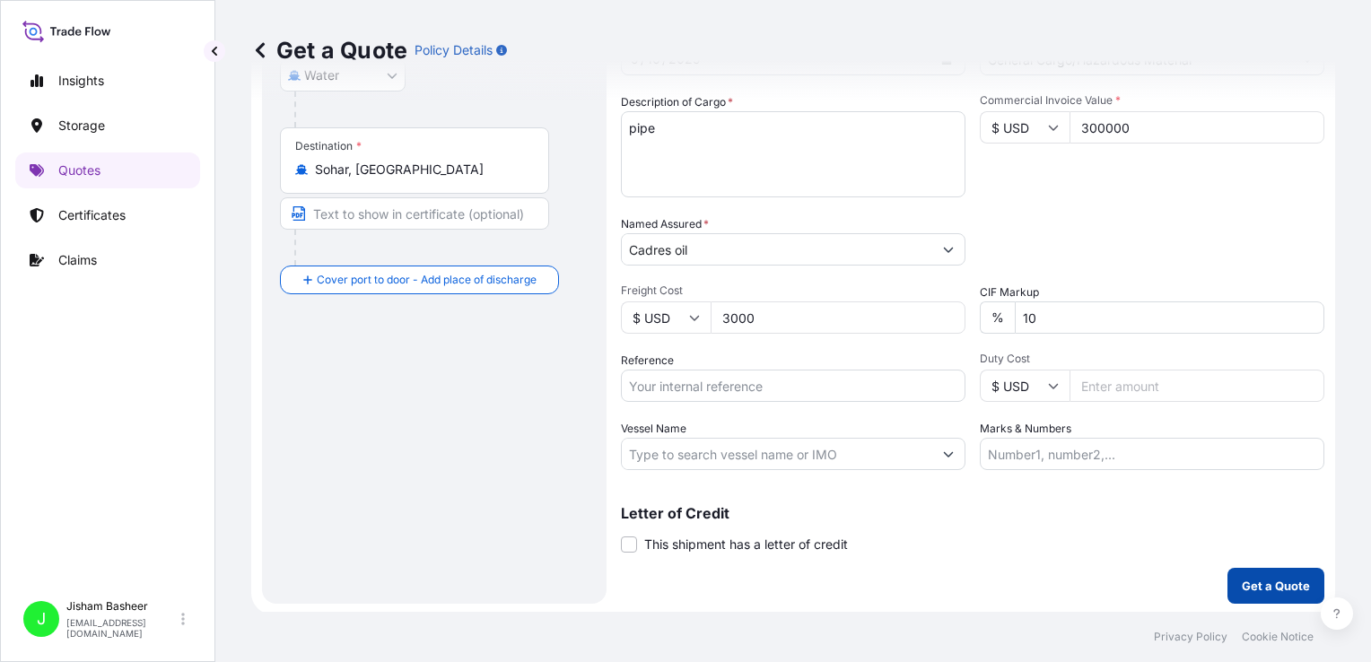
click at [1248, 580] on p "Get a Quote" at bounding box center [1276, 586] width 68 height 18
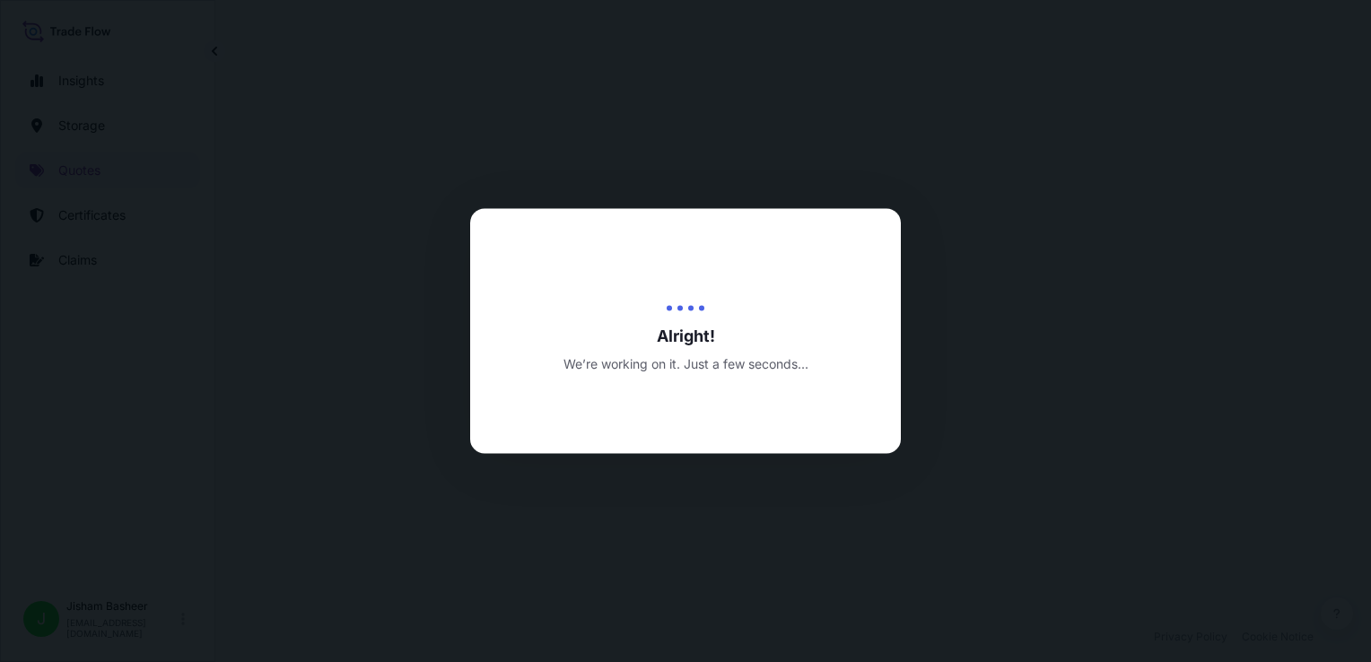
select select "Water"
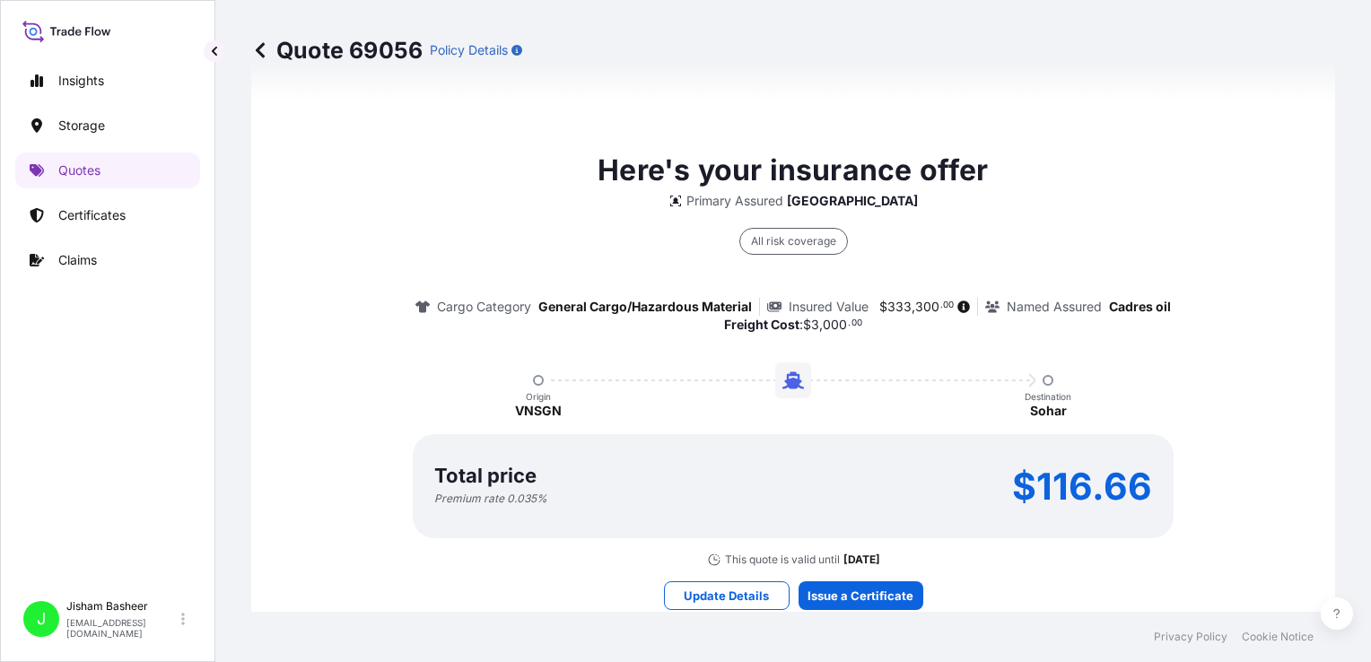
scroll to position [1270, 0]
